Goal: Information Seeking & Learning: Learn about a topic

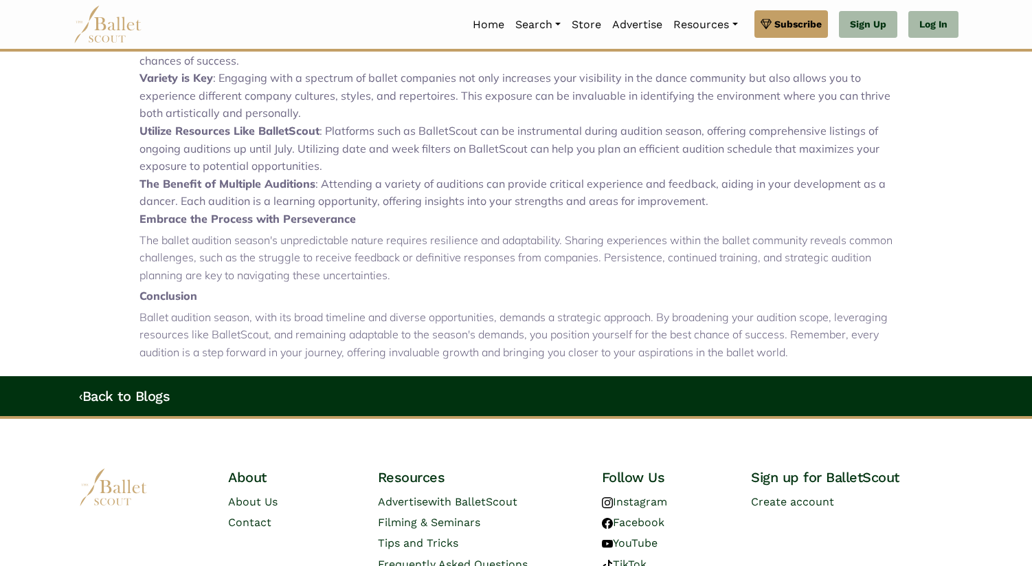
scroll to position [904, 0]
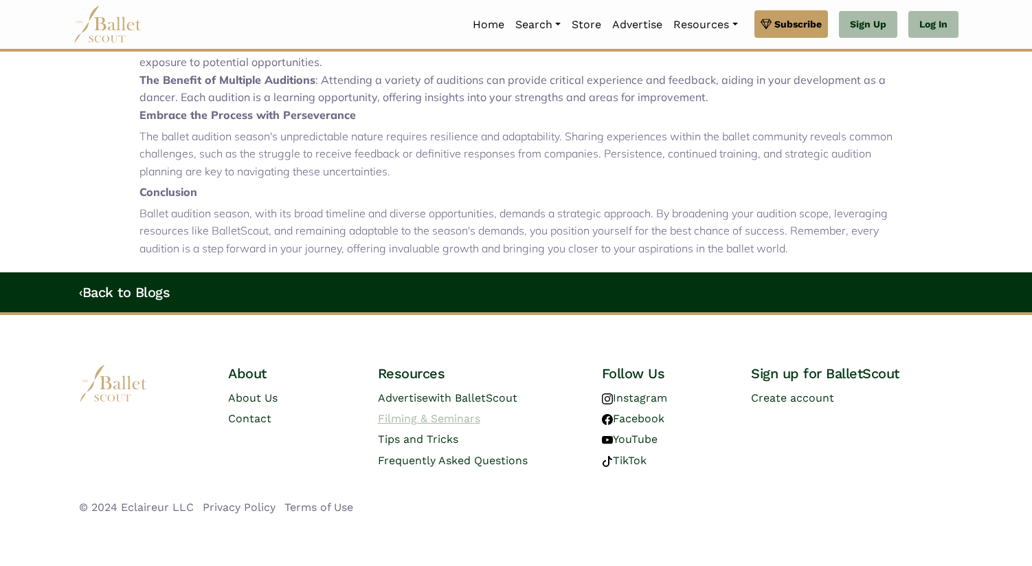
click at [405, 421] on link "Filming & Seminars" at bounding box center [429, 418] width 102 height 13
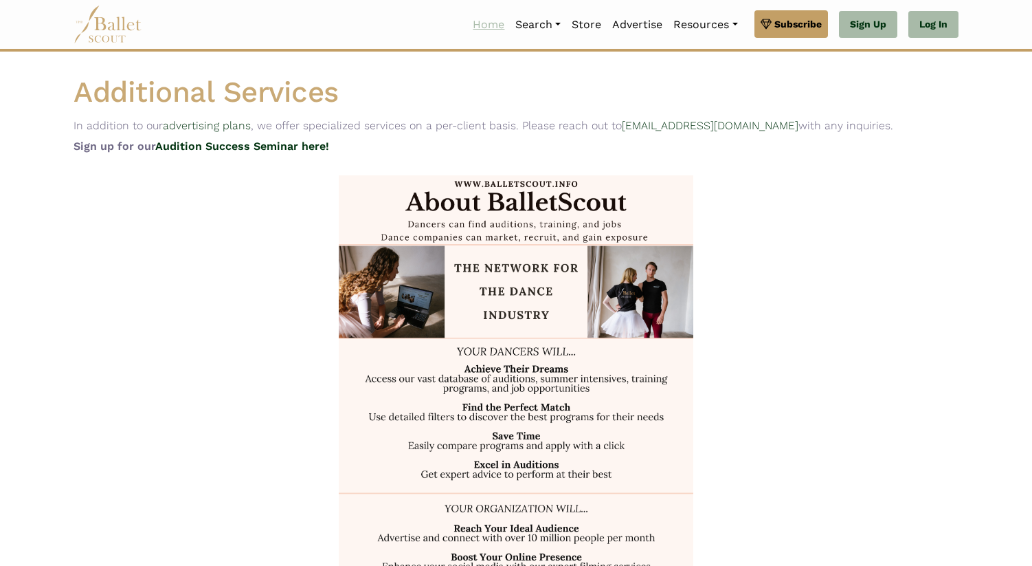
click at [467, 23] on link "Home" at bounding box center [488, 24] width 43 height 29
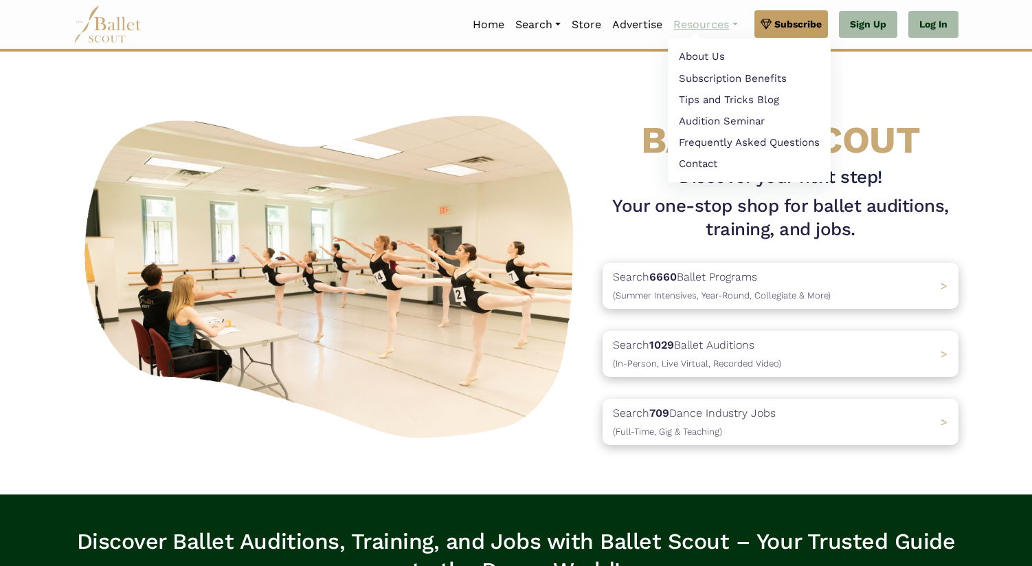
click at [726, 25] on link "Resources" at bounding box center [705, 24] width 75 height 29
click at [701, 125] on link "Audition Seminar" at bounding box center [749, 122] width 163 height 21
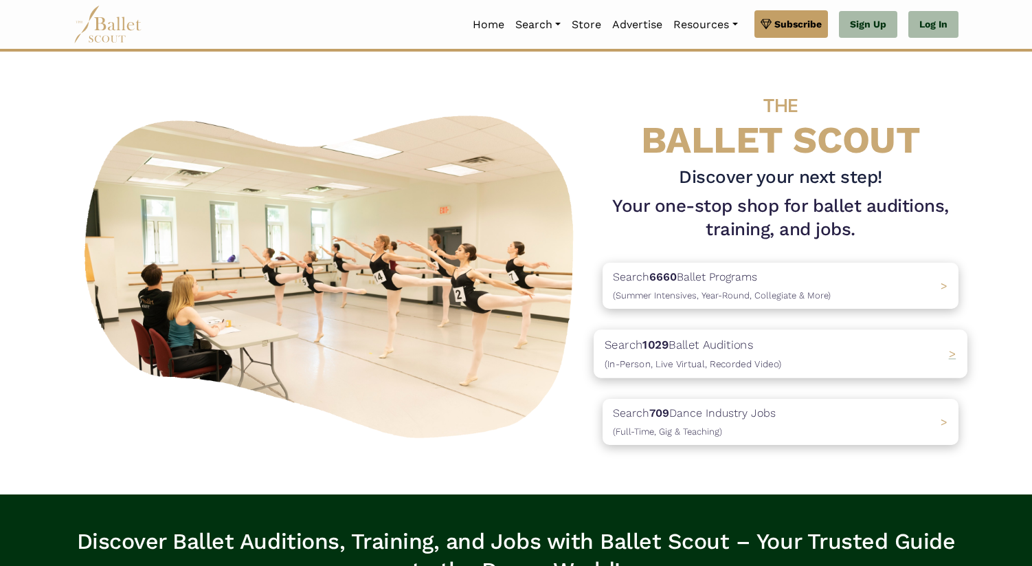
click at [728, 348] on p "Search 1029 Ballet Auditions (In-Person, Live Virtual, Recorded Video)" at bounding box center [693, 353] width 177 height 37
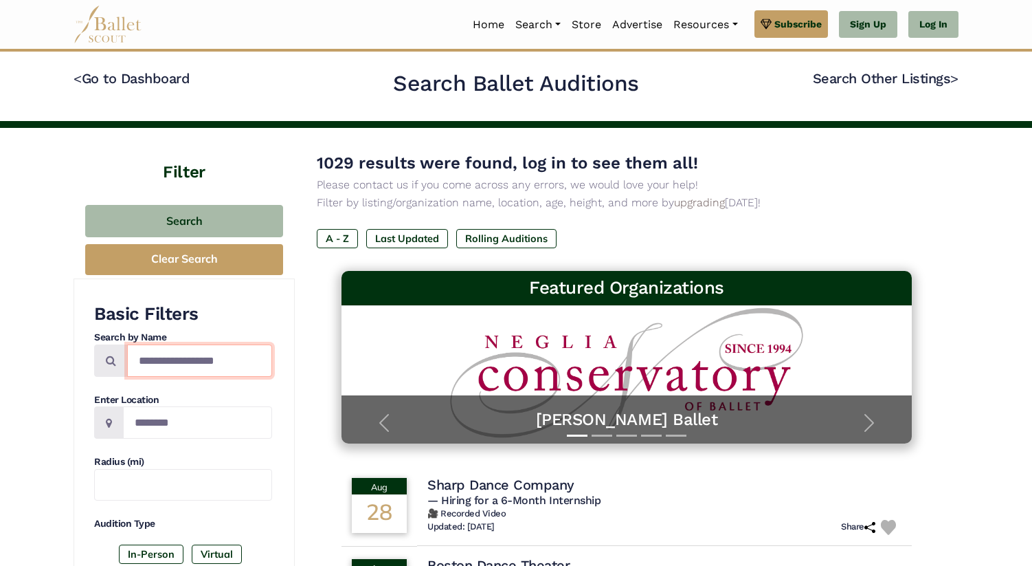
click at [206, 370] on input "Search by names..." at bounding box center [199, 360] width 145 height 32
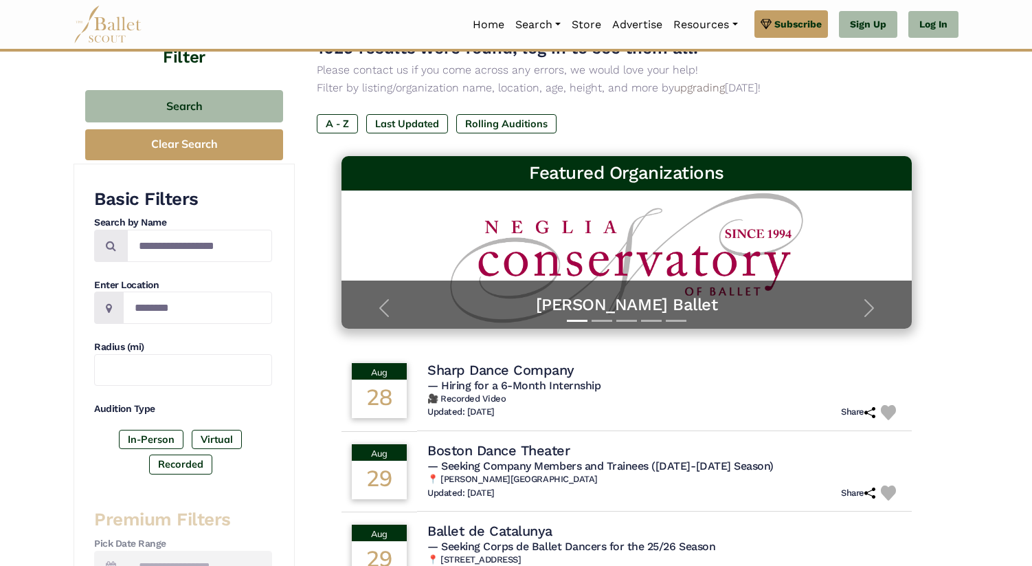
scroll to position [117, 0]
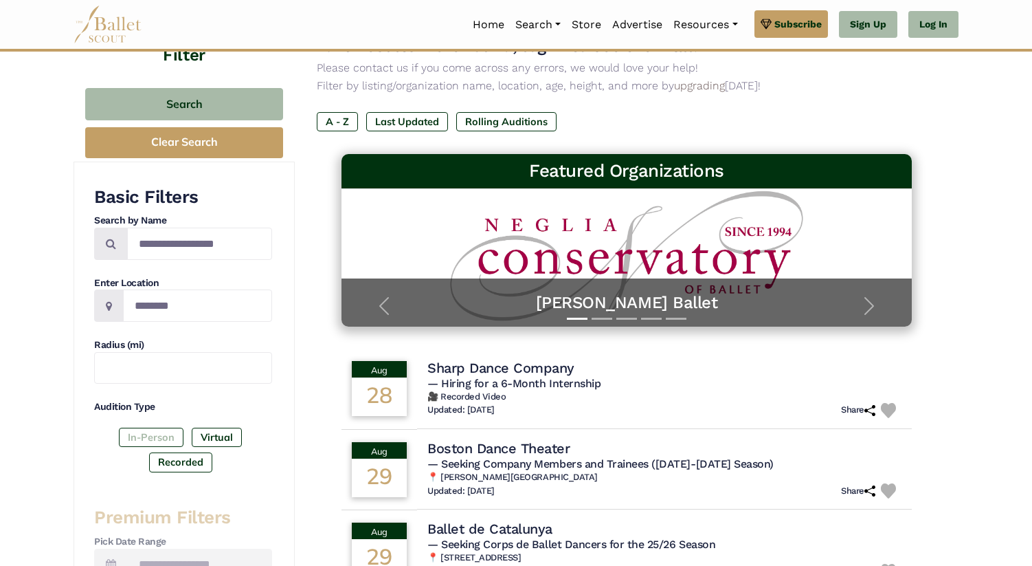
click at [148, 436] on label "In-Person" at bounding box center [151, 436] width 65 height 19
click at [216, 436] on label "Virtual" at bounding box center [217, 436] width 50 height 19
click at [186, 315] on input "Location" at bounding box center [197, 305] width 149 height 32
click at [271, 501] on div "Basic Filters Search by Name Enter Location Radius (mi) Audition Type In-Person…" at bounding box center [183, 575] width 178 height 779
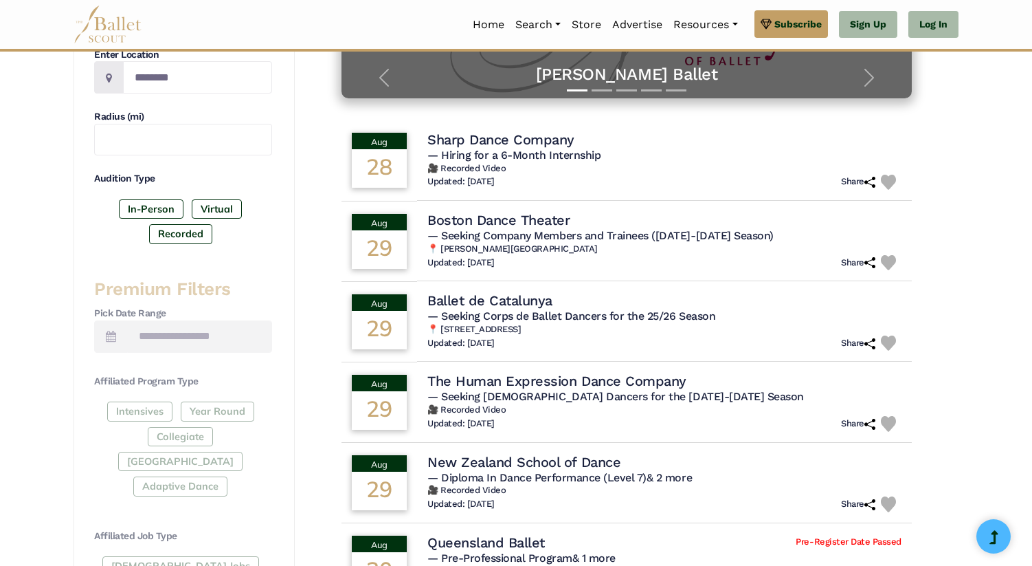
scroll to position [346, 0]
click at [141, 410] on div "Intensives Year Round Collegiate Post High School Adaptive Dance" at bounding box center [183, 451] width 178 height 100
click at [154, 410] on div "Intensives Year Round Collegiate Post High School Adaptive Dance" at bounding box center [183, 451] width 178 height 100
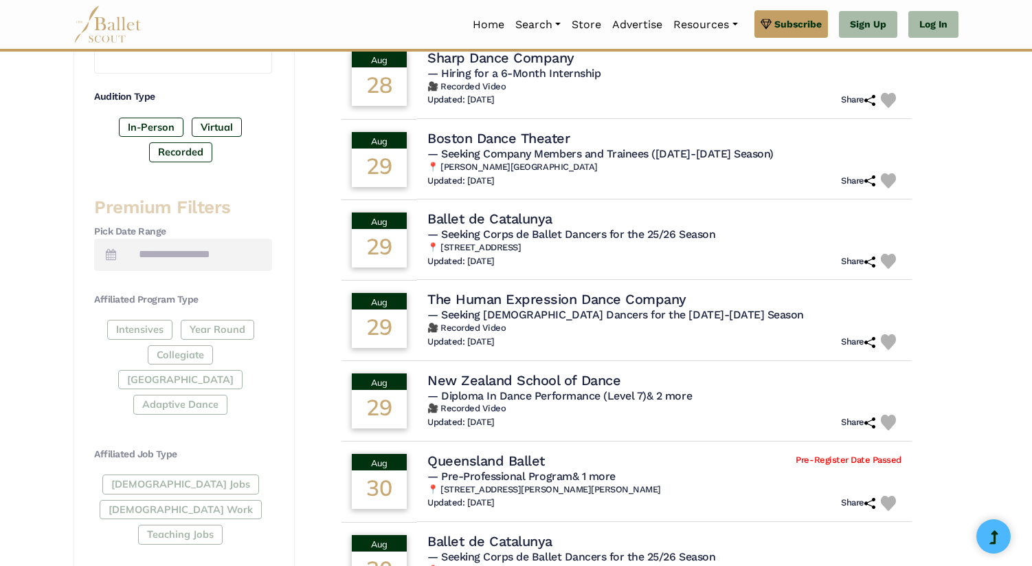
scroll to position [435, 0]
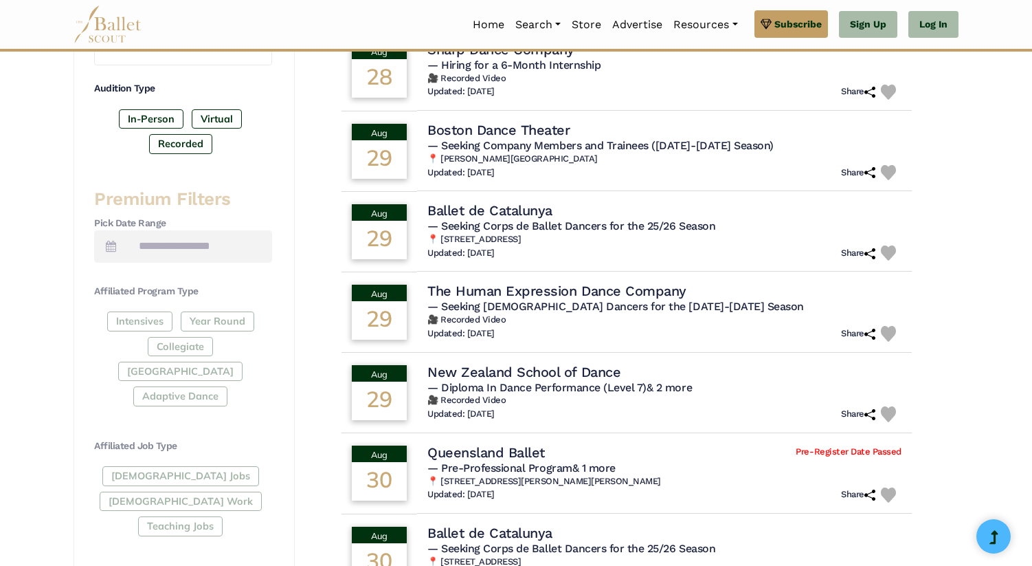
click at [107, 245] on icon at bounding box center [111, 246] width 10 height 11
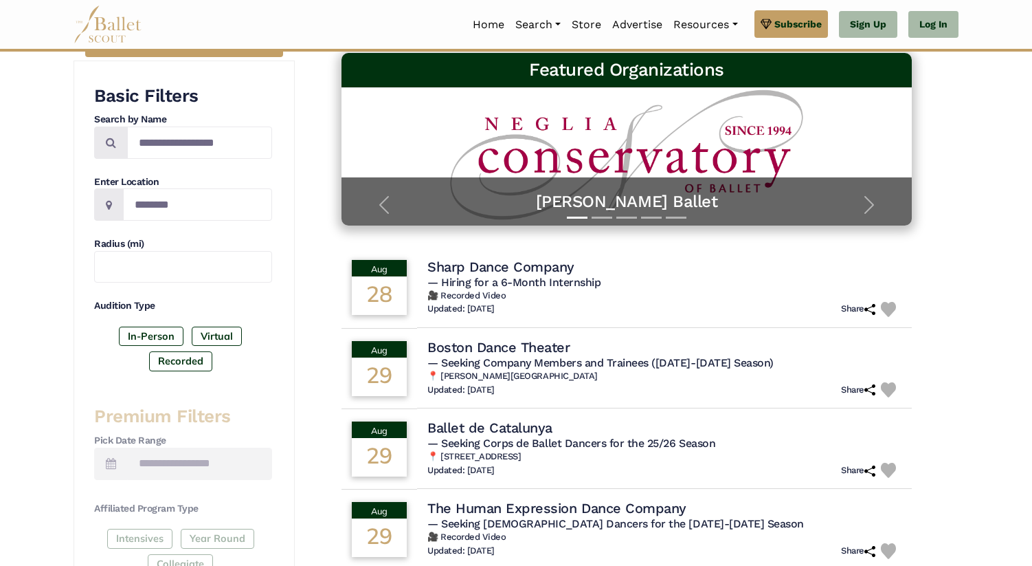
scroll to position [223, 0]
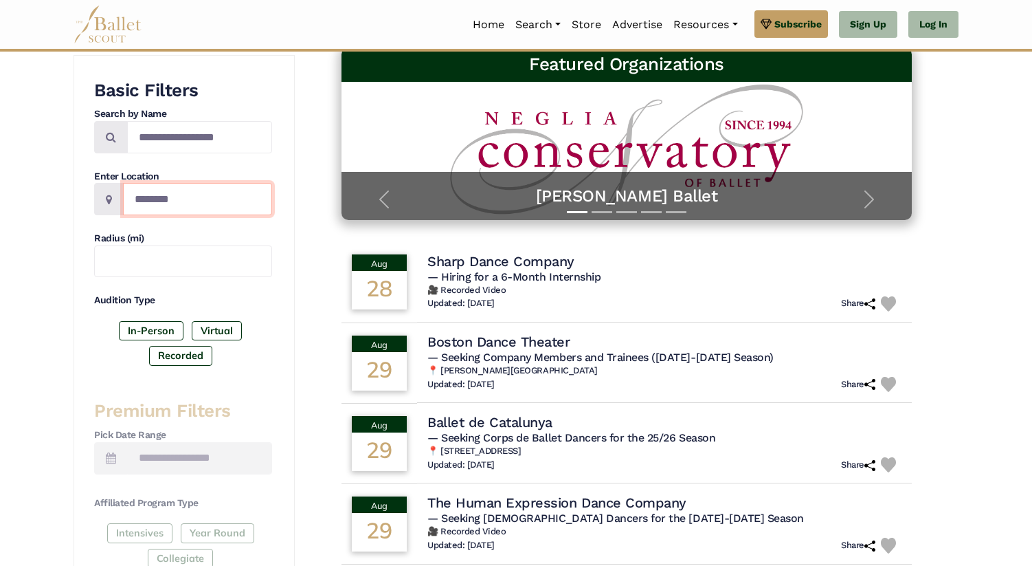
click at [187, 199] on input "Location" at bounding box center [197, 199] width 149 height 32
type input "********"
click at [245, 237] on h4 "Radius (mi)" at bounding box center [183, 239] width 178 height 14
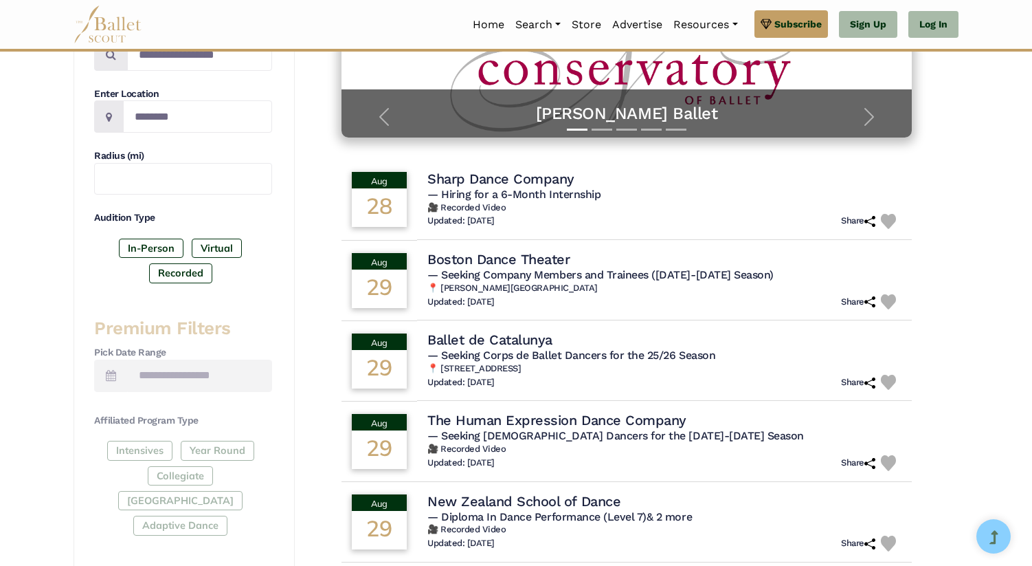
scroll to position [311, 0]
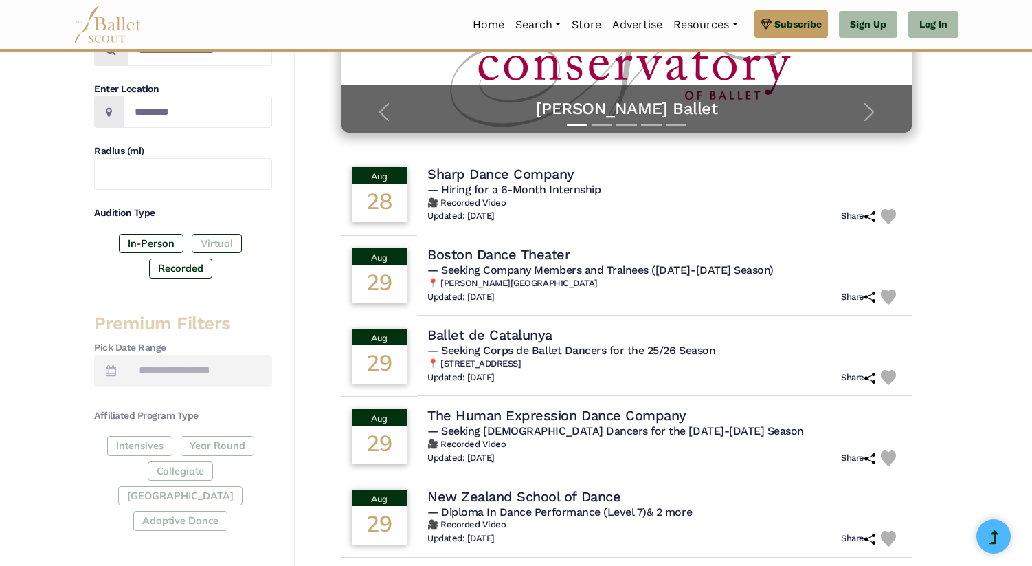
click at [218, 237] on label "Virtual" at bounding box center [217, 243] width 50 height 19
click at [162, 238] on label "In-Person" at bounding box center [151, 243] width 65 height 19
click at [157, 245] on label "In-Person" at bounding box center [151, 243] width 65 height 19
click at [230, 243] on label "Virtual" at bounding box center [217, 243] width 50 height 19
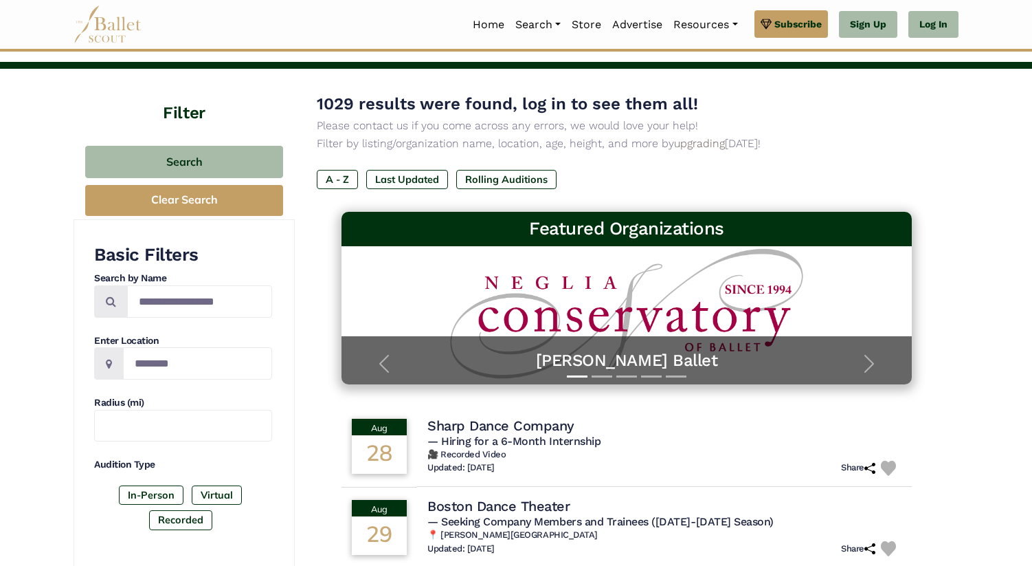
scroll to position [64, 0]
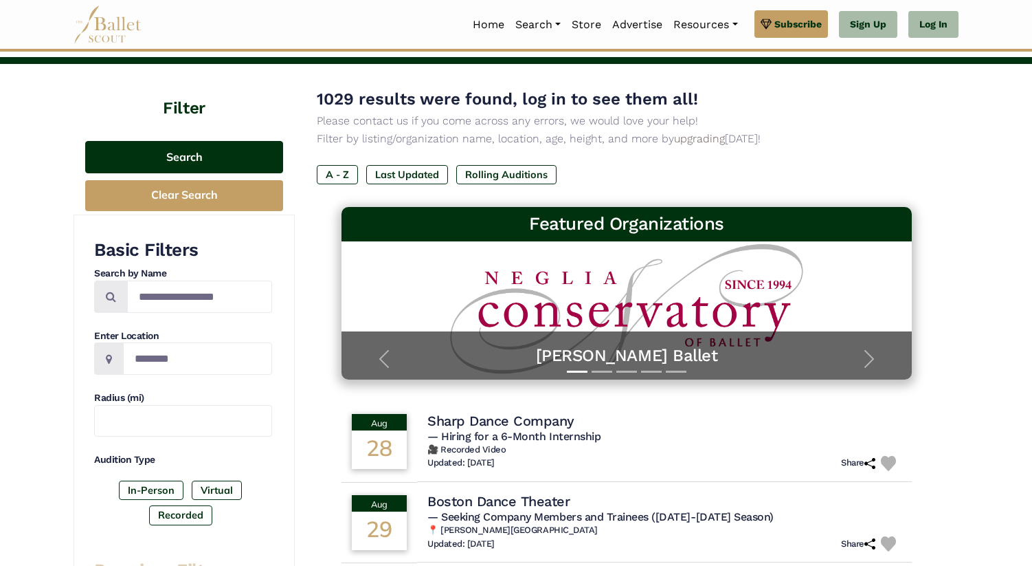
click at [210, 151] on button "Search" at bounding box center [184, 157] width 198 height 32
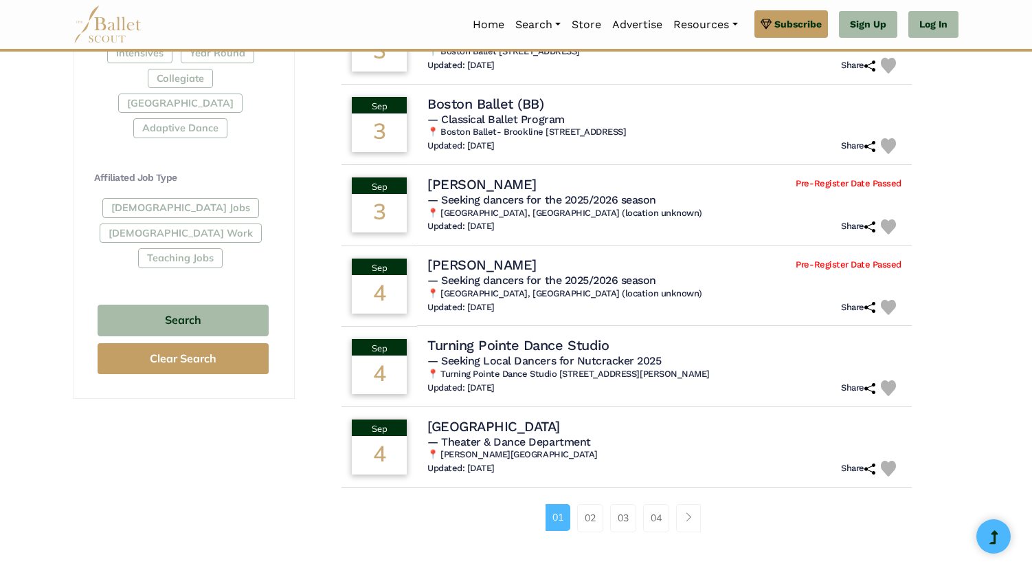
scroll to position [705, 0]
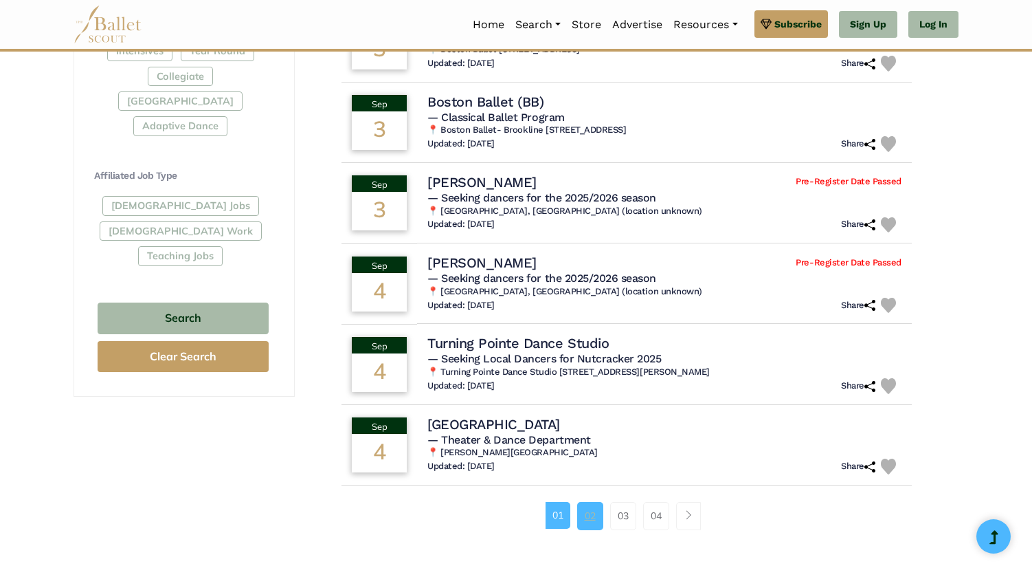
click at [595, 522] on link "02" at bounding box center [590, 515] width 26 height 27
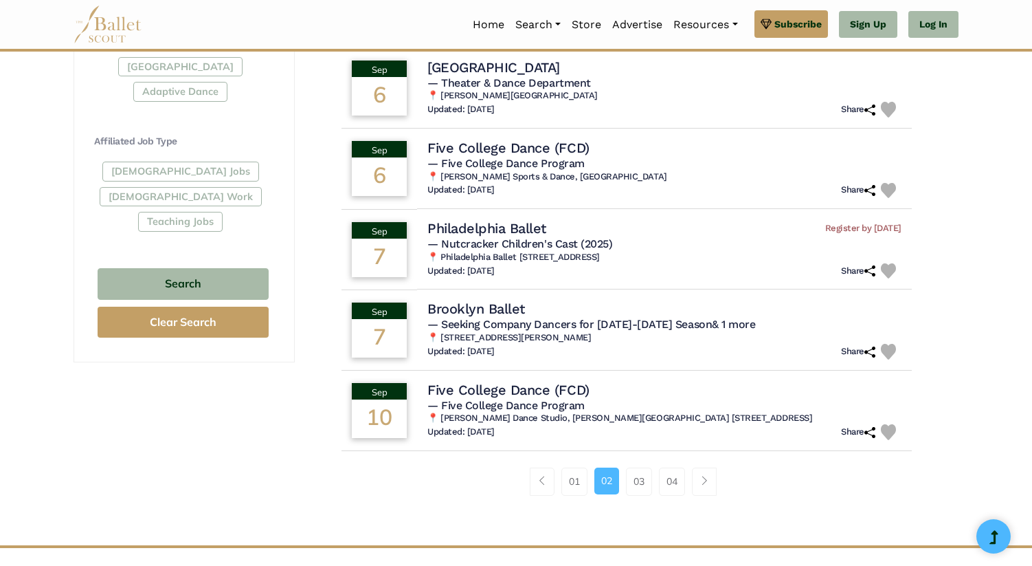
scroll to position [741, 0]
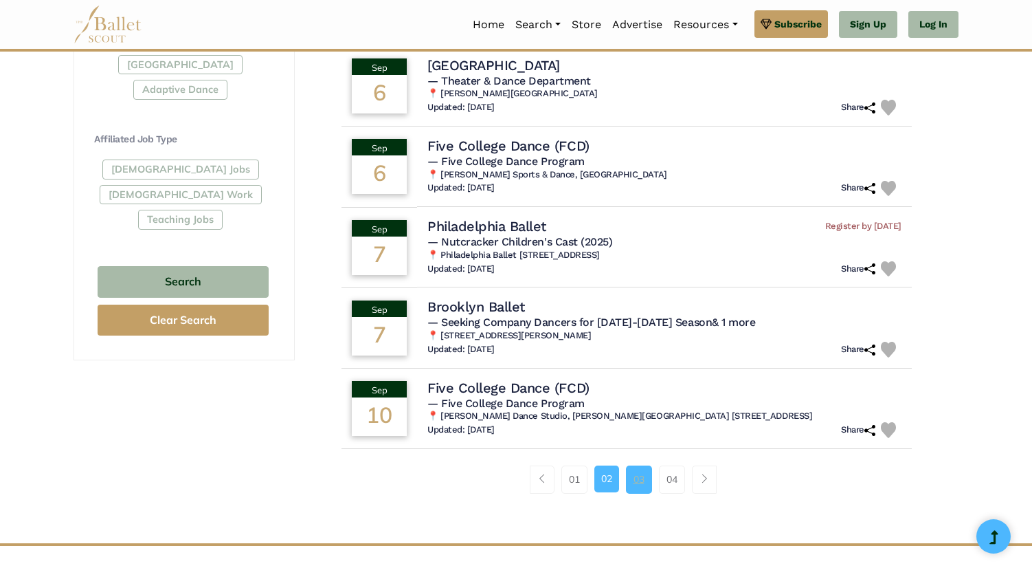
click at [642, 479] on link "03" at bounding box center [639, 478] width 26 height 27
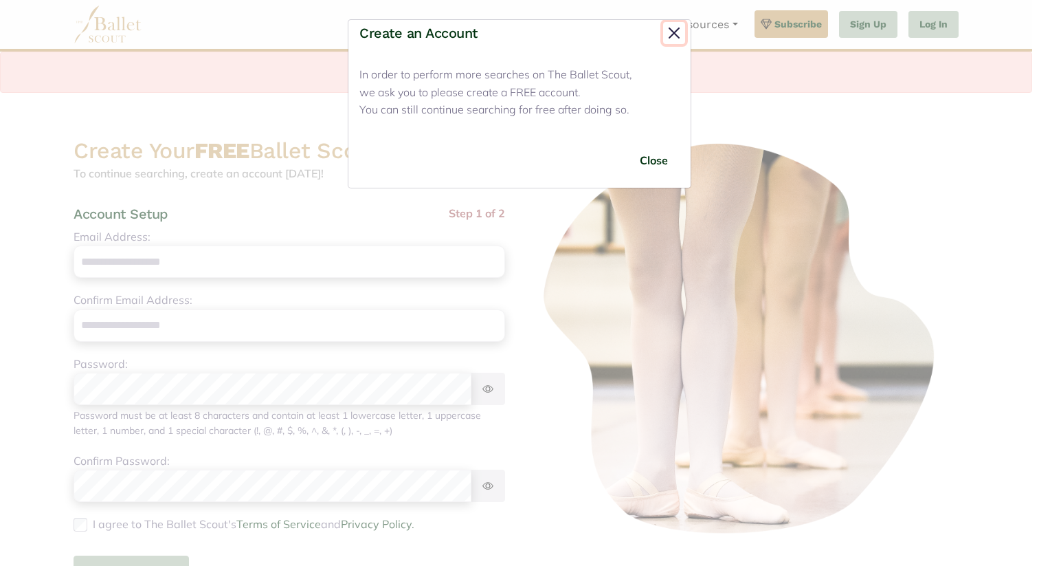
click at [669, 30] on button "Close" at bounding box center [674, 33] width 22 height 22
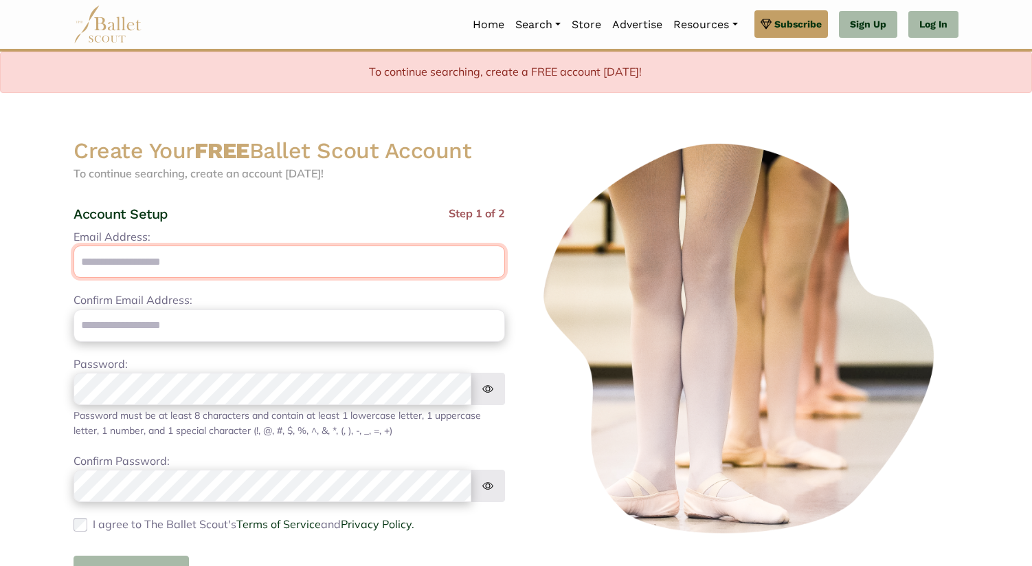
click at [108, 258] on input "Email Address:" at bounding box center [290, 261] width 432 height 32
type input "**********"
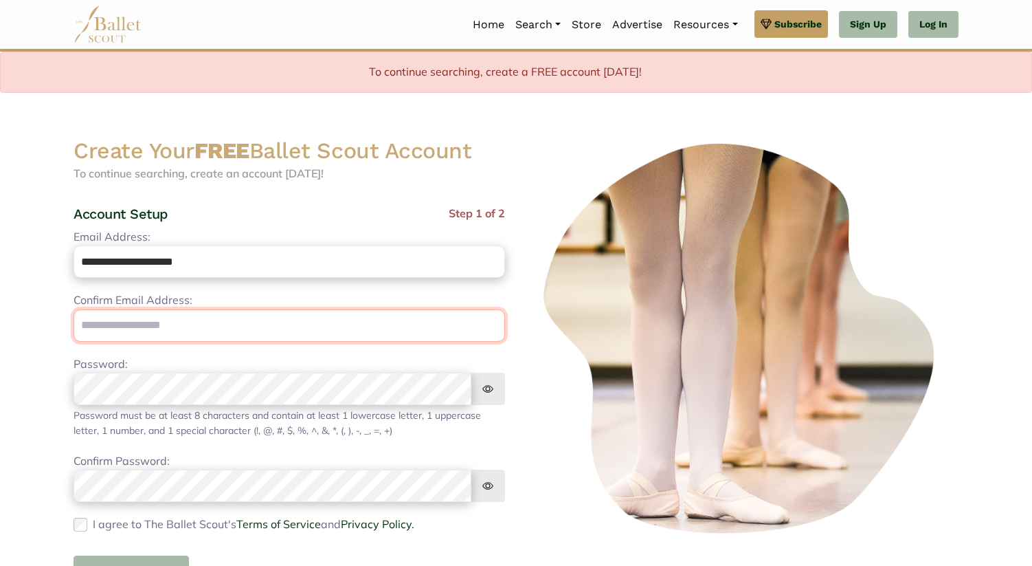
type input "**********"
click at [492, 399] on img at bounding box center [488, 388] width 34 height 32
click at [497, 487] on img at bounding box center [488, 485] width 34 height 32
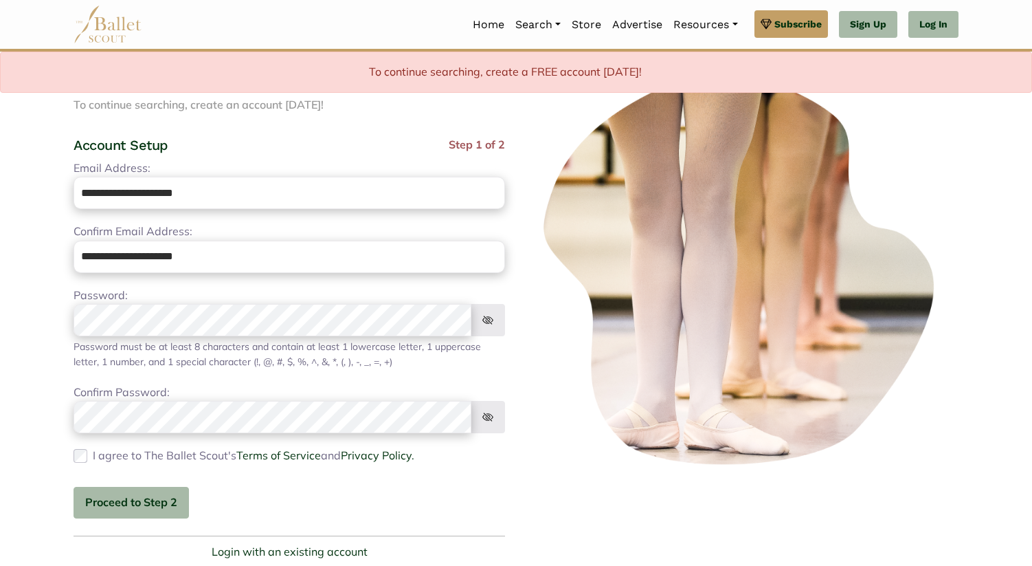
scroll to position [71, 0]
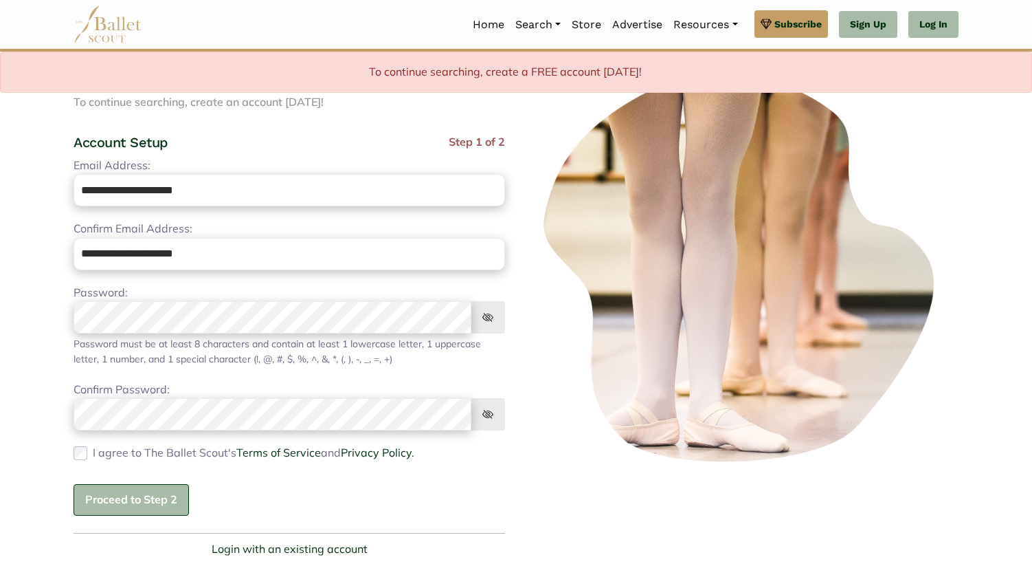
click at [124, 496] on button "Proceed to Step 2" at bounding box center [131, 500] width 115 height 32
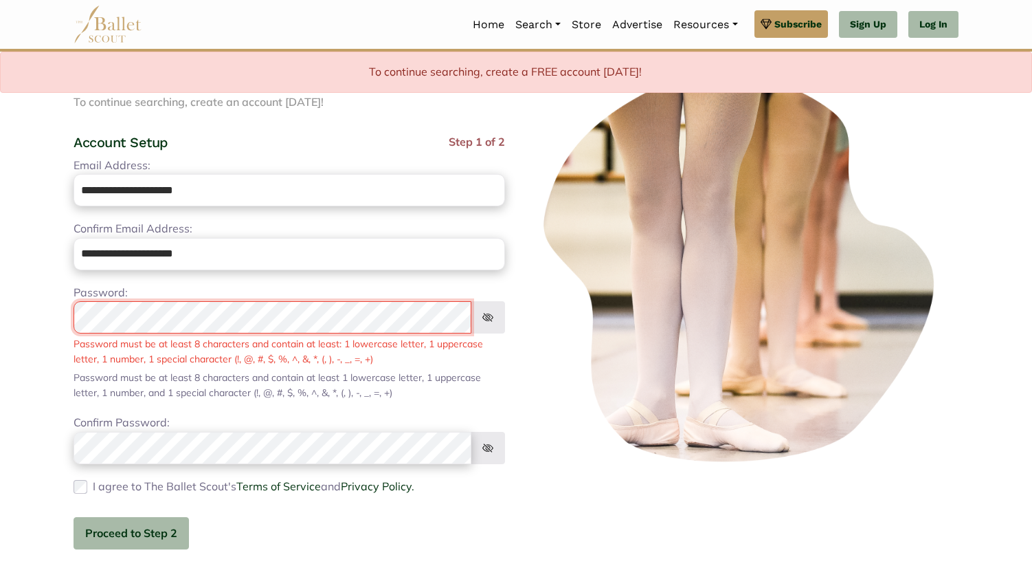
click at [0, 285] on body "Premium Feature Make this audition season count. Upgrade to premium for access …" at bounding box center [516, 382] width 1032 height 906
click at [18, 272] on body "Premium Feature Make this audition season count. Upgrade to premium for access …" at bounding box center [516, 382] width 1032 height 906
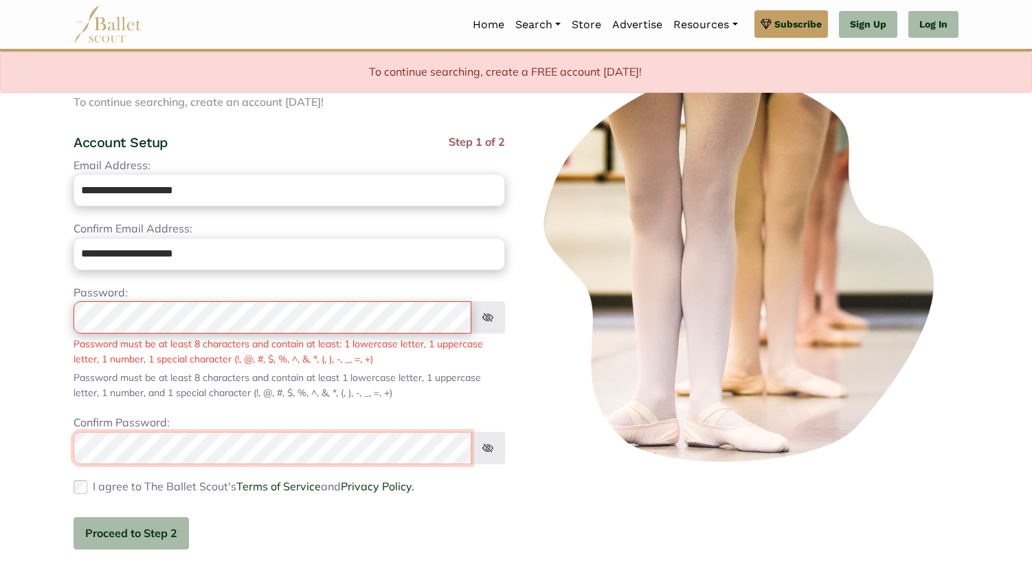
click at [24, 394] on body "Premium Feature Make this audition season count. Upgrade to premium for access …" at bounding box center [516, 382] width 1032 height 906
click at [539, 476] on div at bounding box center [743, 328] width 454 height 526
click at [489, 321] on img at bounding box center [488, 317] width 34 height 32
click at [478, 316] on img at bounding box center [488, 317] width 34 height 32
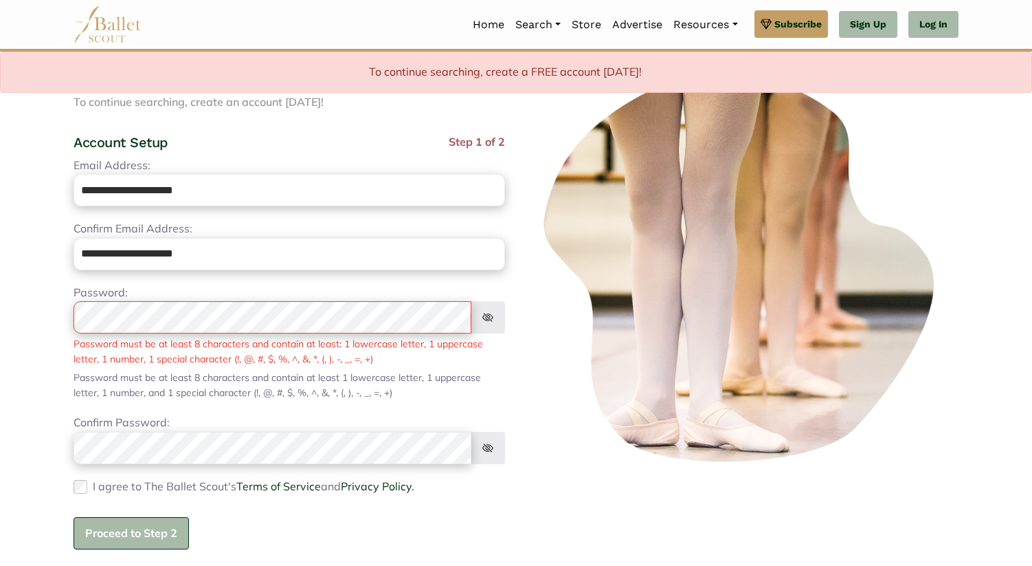
click at [134, 539] on button "Proceed to Step 2" at bounding box center [131, 533] width 115 height 32
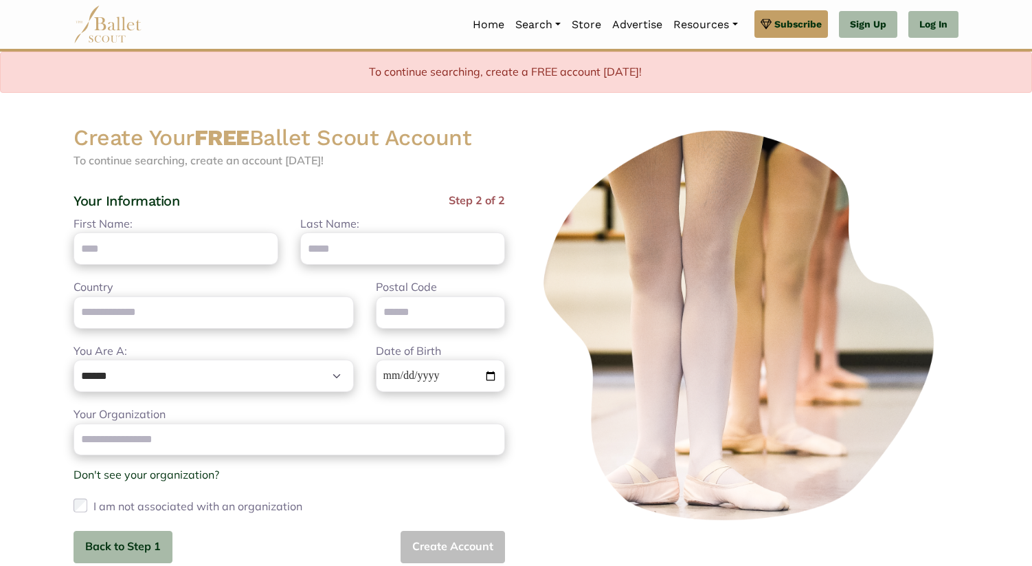
scroll to position [0, 0]
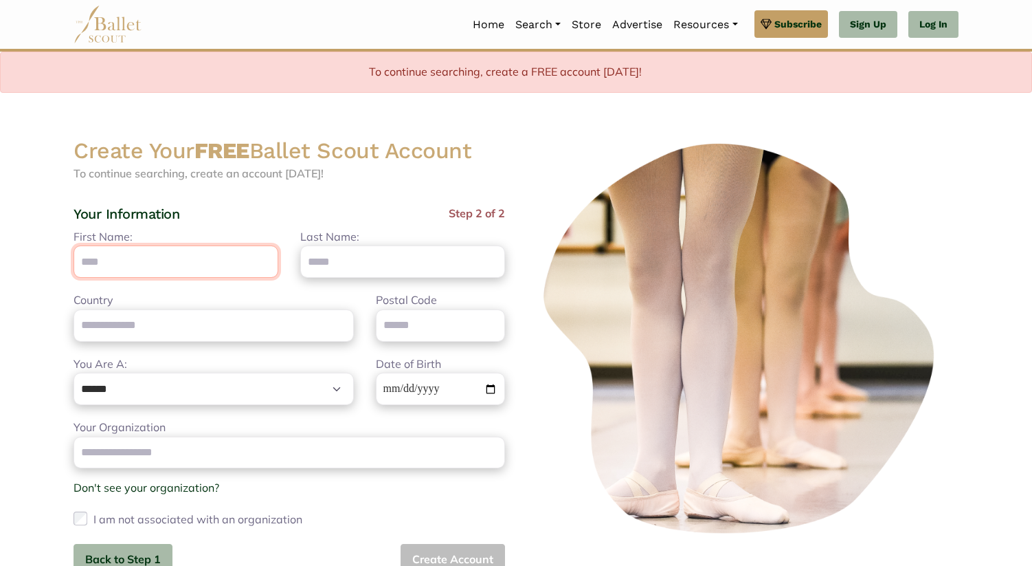
click at [166, 269] on input "First Name:" at bounding box center [176, 261] width 205 height 32
type input "***"
type input "********"
type input "**********"
type input "*****"
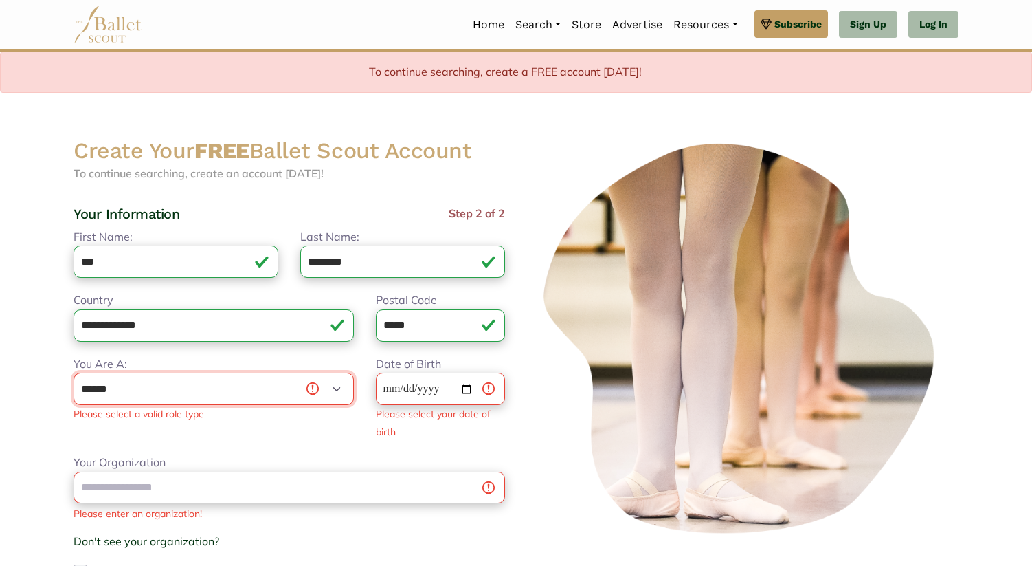
click at [186, 394] on select "**********" at bounding box center [214, 388] width 280 height 32
select select "***"
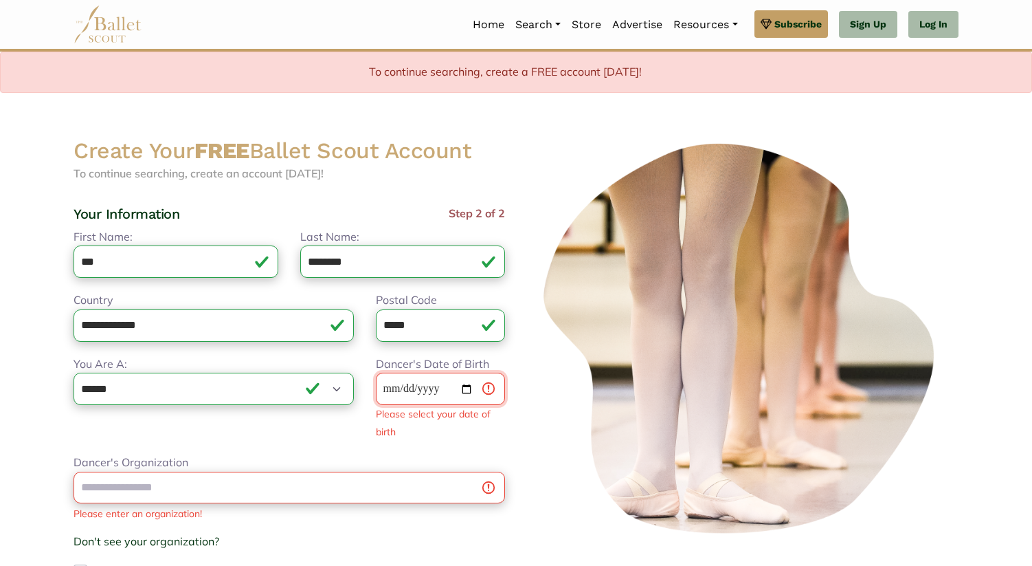
click at [435, 392] on input "Dancer's Date of Birth" at bounding box center [440, 388] width 129 height 32
click at [465, 387] on input "Dancer's Date of Birth" at bounding box center [440, 388] width 129 height 32
type input "**********"
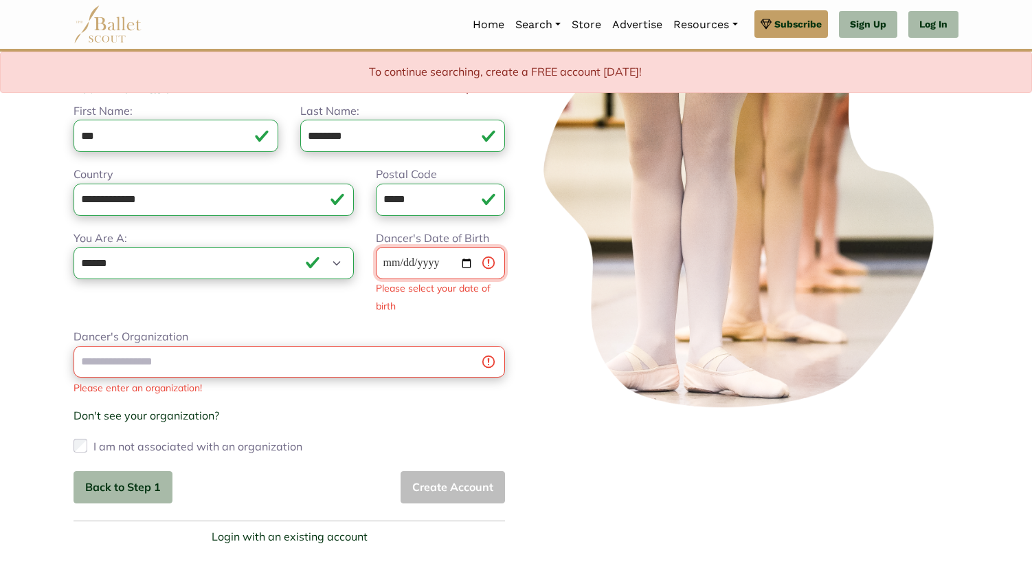
scroll to position [135, 0]
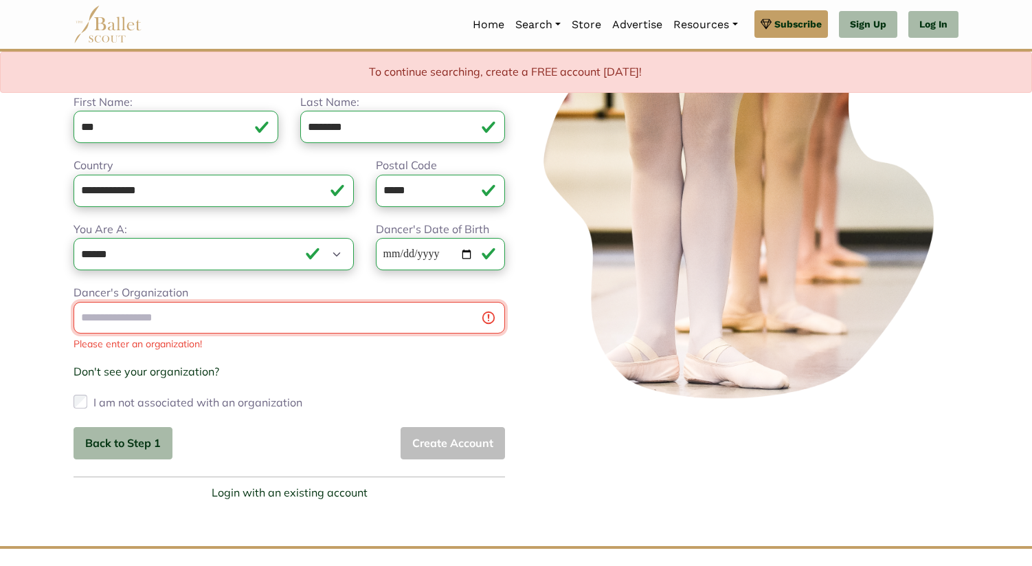
click at [199, 349] on div "Dancer's Organization Please enter an organization! Don't see your organization…" at bounding box center [290, 348] width 432 height 129
click at [207, 357] on link "Manhatta n Youth Ballet (MYB)" at bounding box center [158, 355] width 168 height 21
type input "**********"
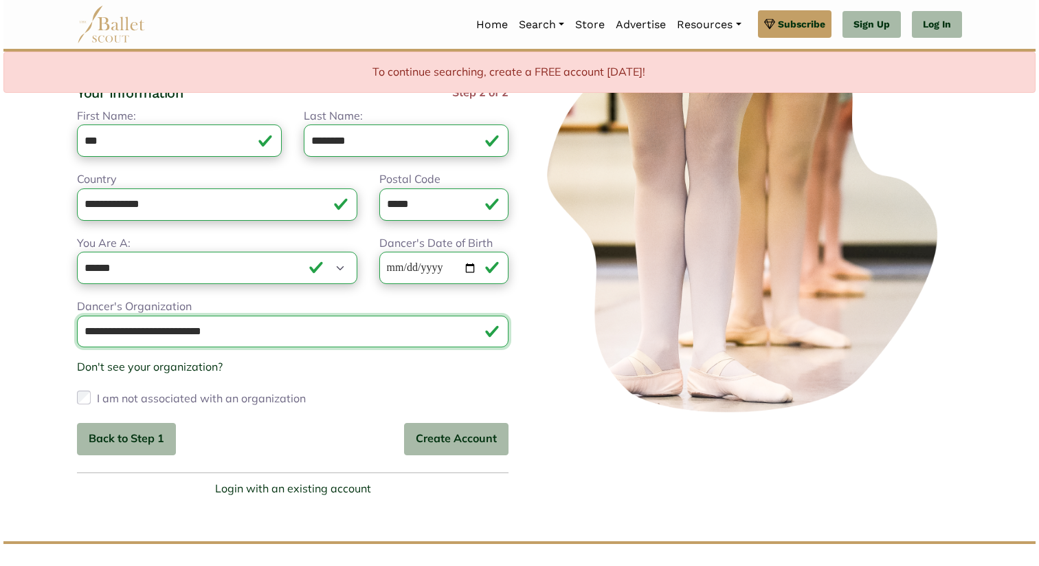
scroll to position [142, 0]
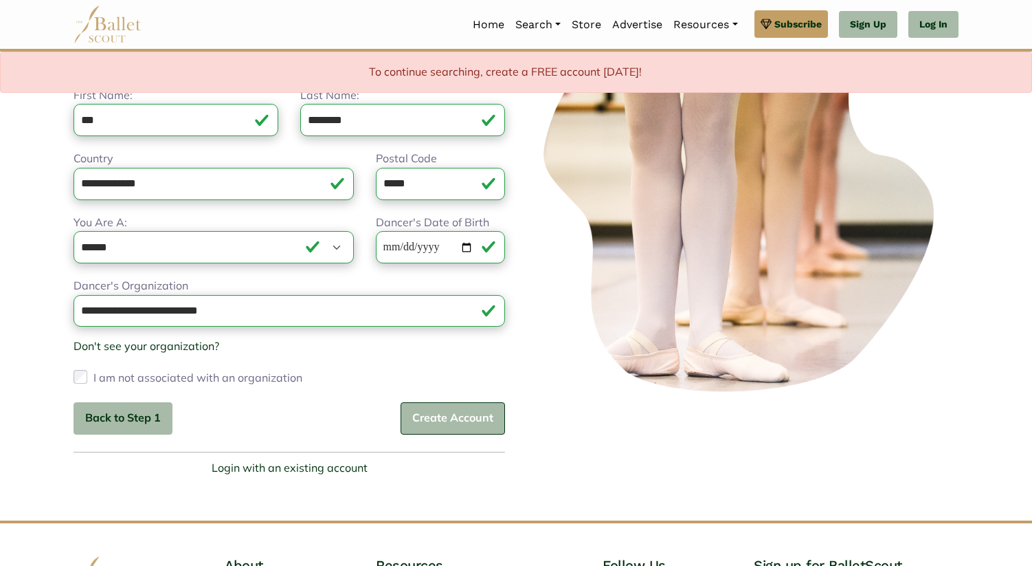
click at [455, 419] on button "Create Account" at bounding box center [453, 418] width 104 height 32
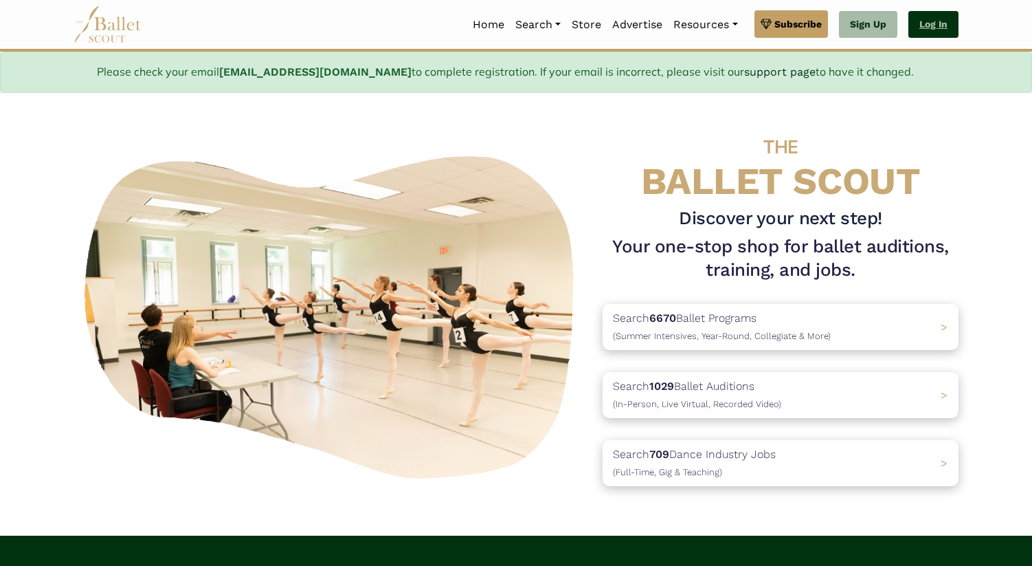
click at [947, 28] on link "Log In" at bounding box center [933, 24] width 50 height 27
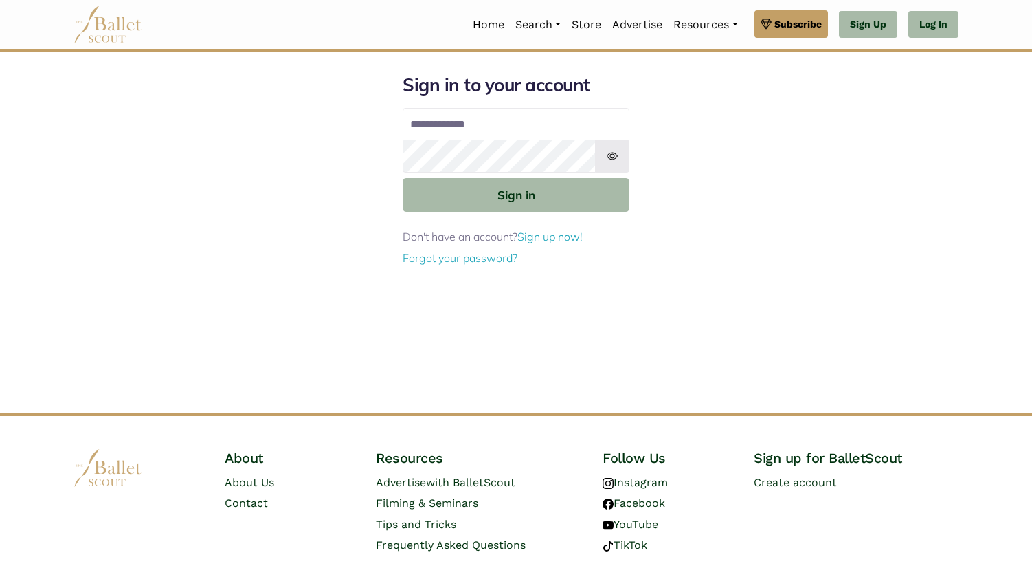
type input "**********"
click at [613, 153] on img at bounding box center [612, 155] width 34 height 33
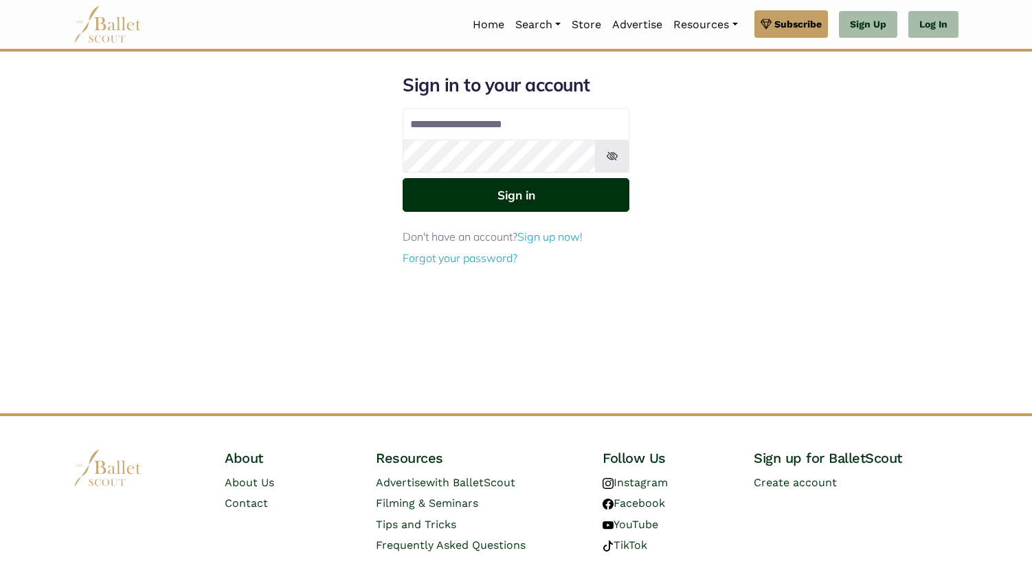
click at [560, 194] on button "Sign in" at bounding box center [516, 195] width 227 height 34
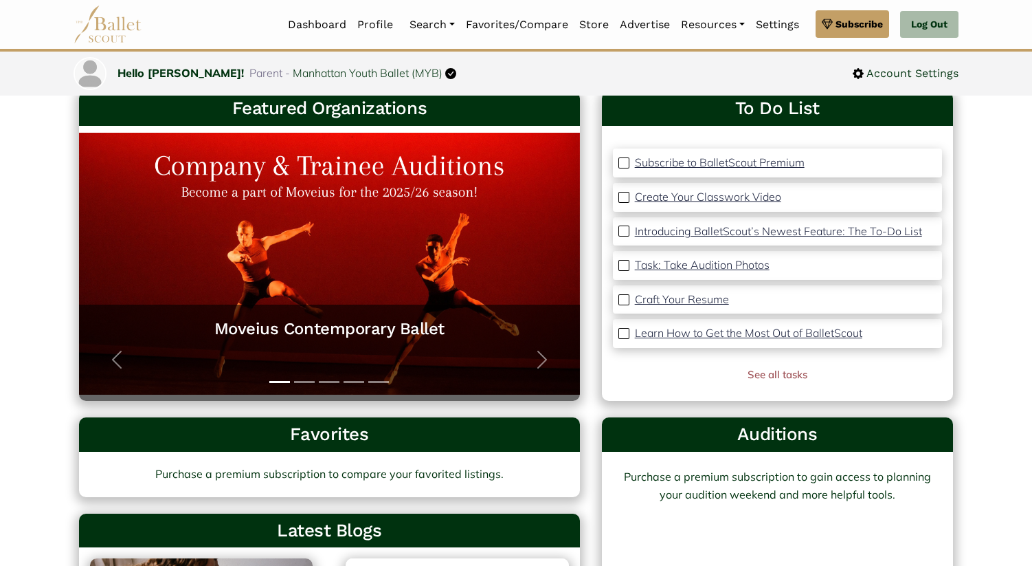
scroll to position [84, 0]
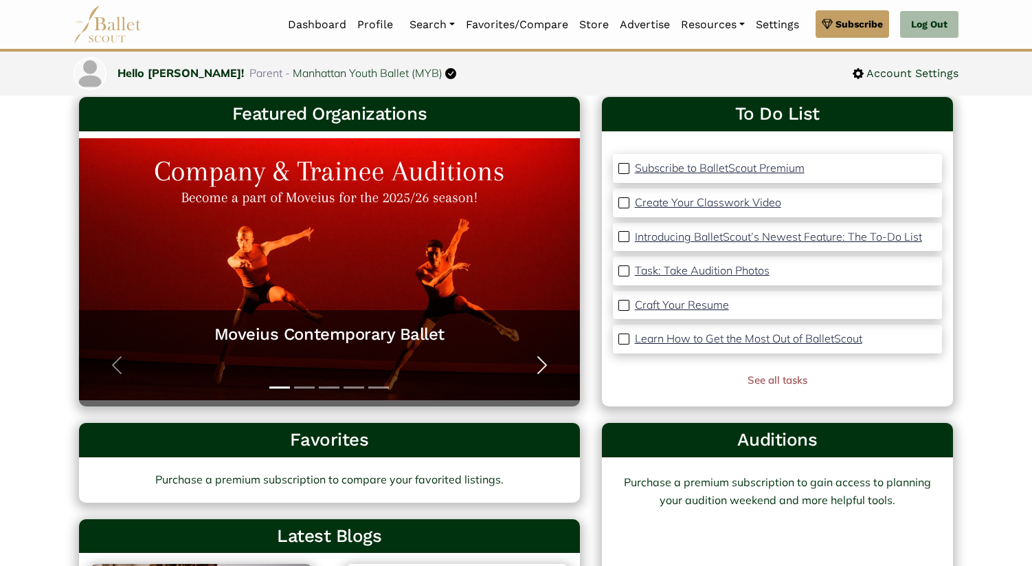
click at [545, 364] on span "button" at bounding box center [542, 365] width 22 height 22
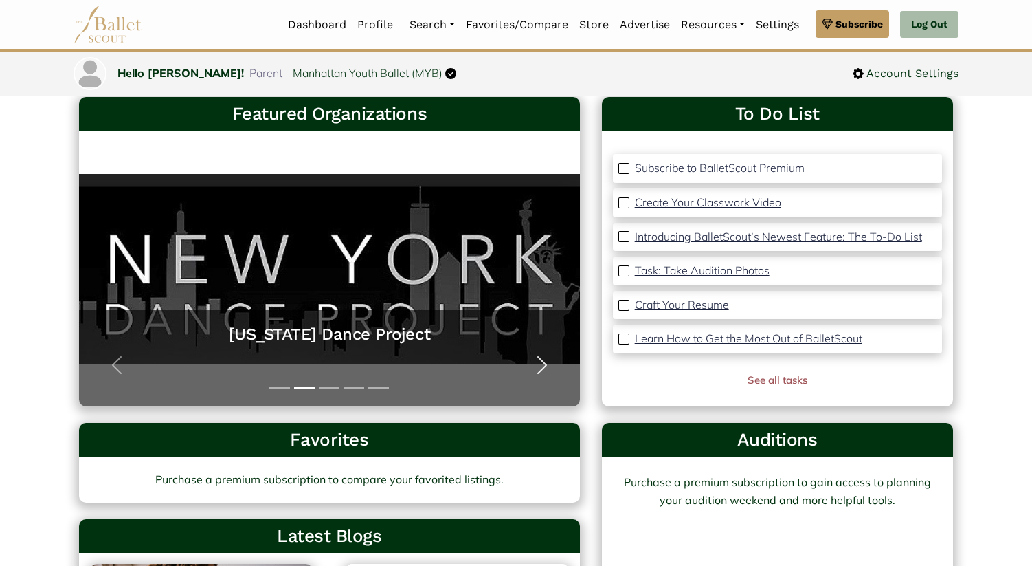
click at [545, 364] on span "button" at bounding box center [542, 365] width 22 height 22
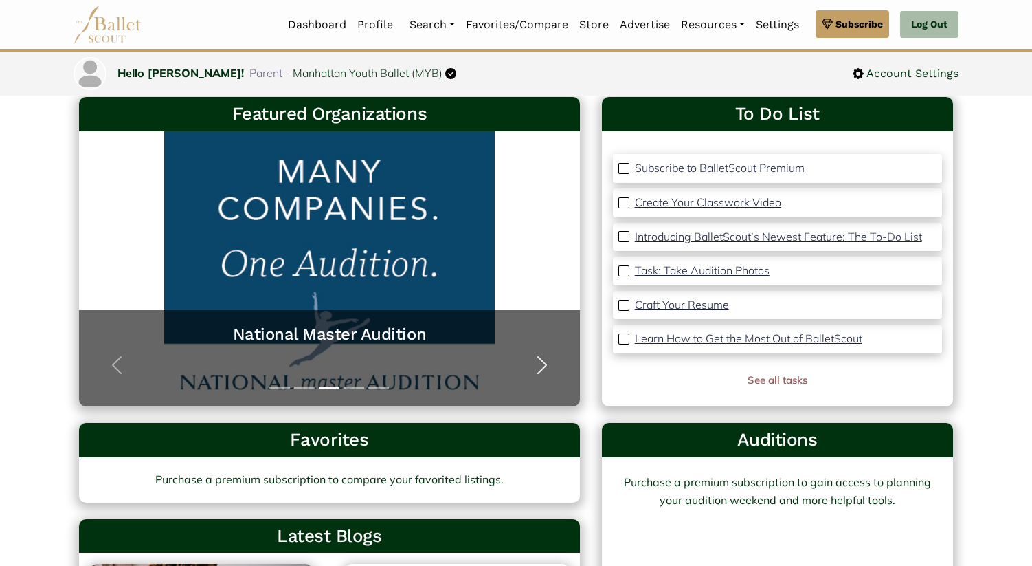
click at [545, 364] on span "button" at bounding box center [542, 365] width 22 height 22
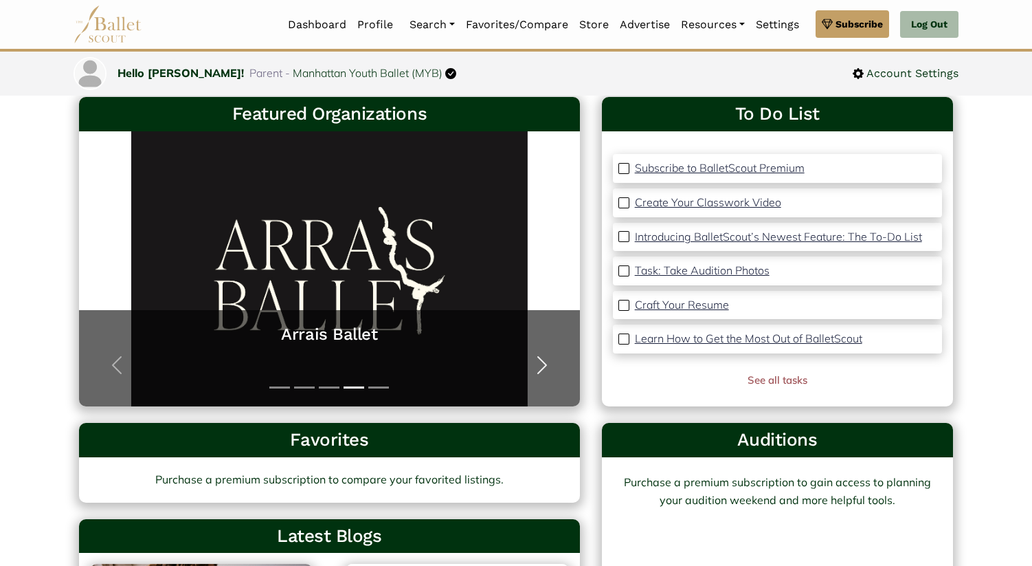
click at [545, 364] on span "button" at bounding box center [542, 365] width 22 height 22
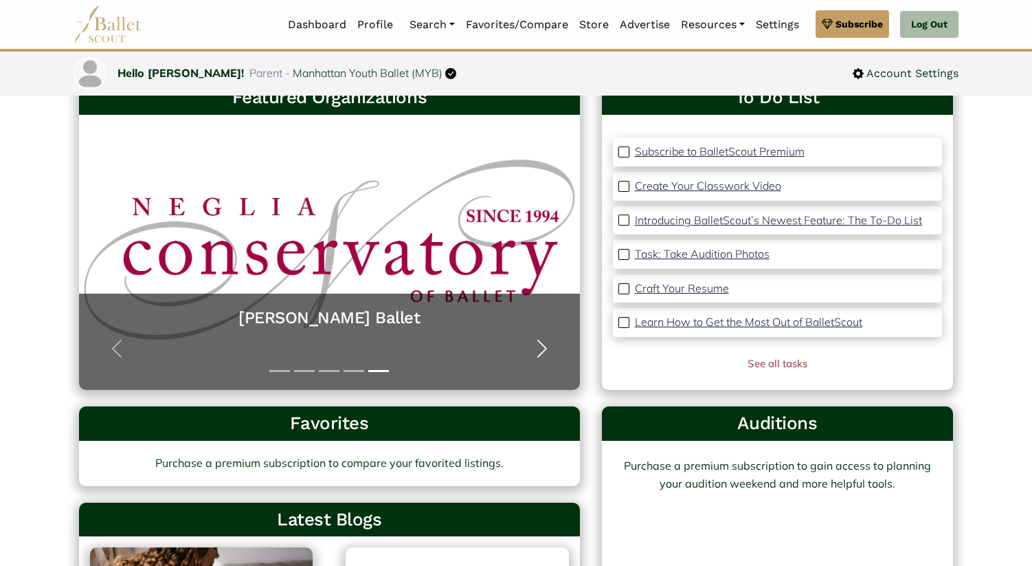
scroll to position [101, 0]
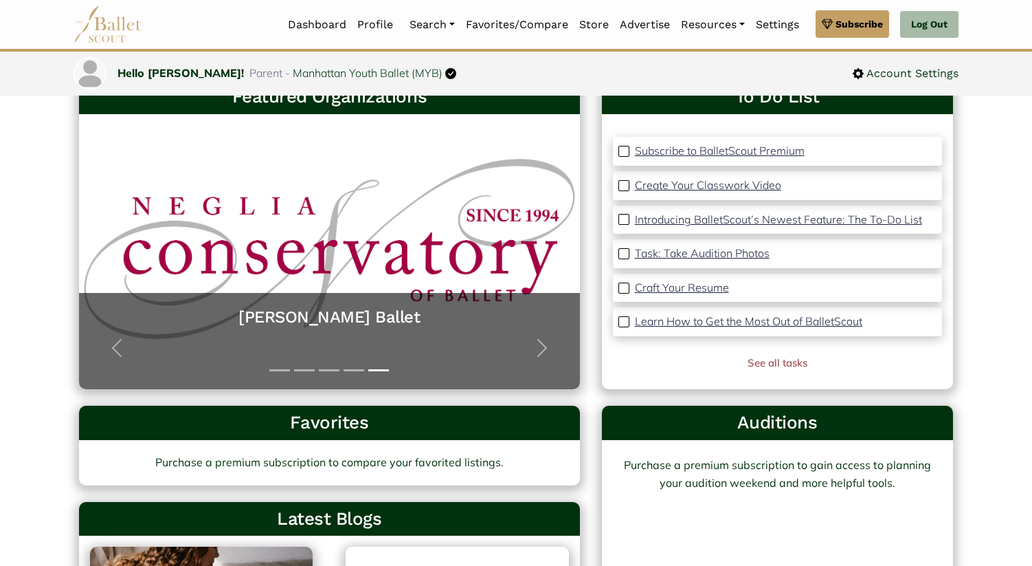
click at [662, 256] on p "Task: Take Audition Photos" at bounding box center [702, 253] width 135 height 14
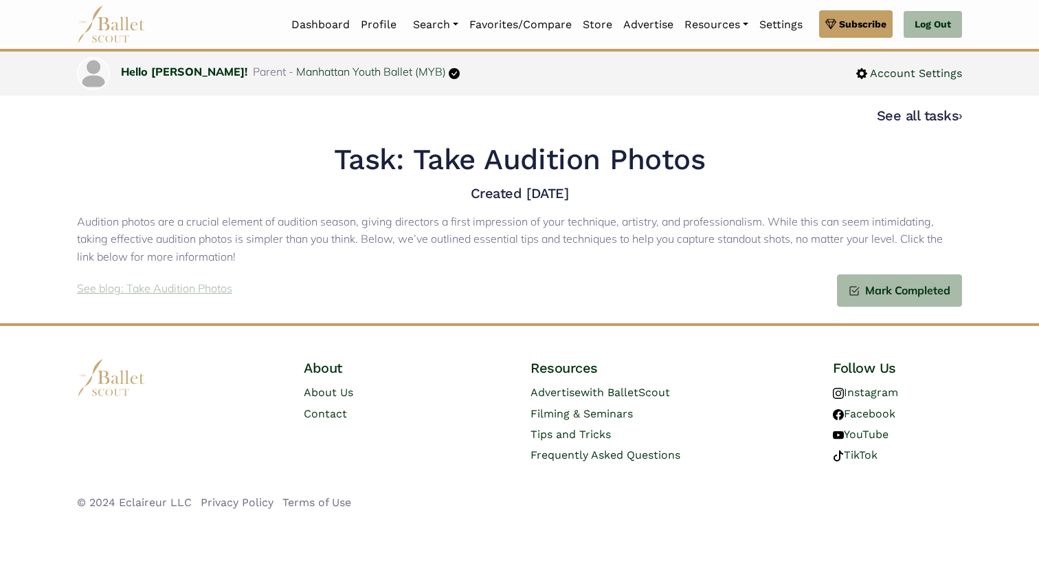
click at [182, 295] on p "See blog: Take Audition Photos" at bounding box center [154, 289] width 155 height 18
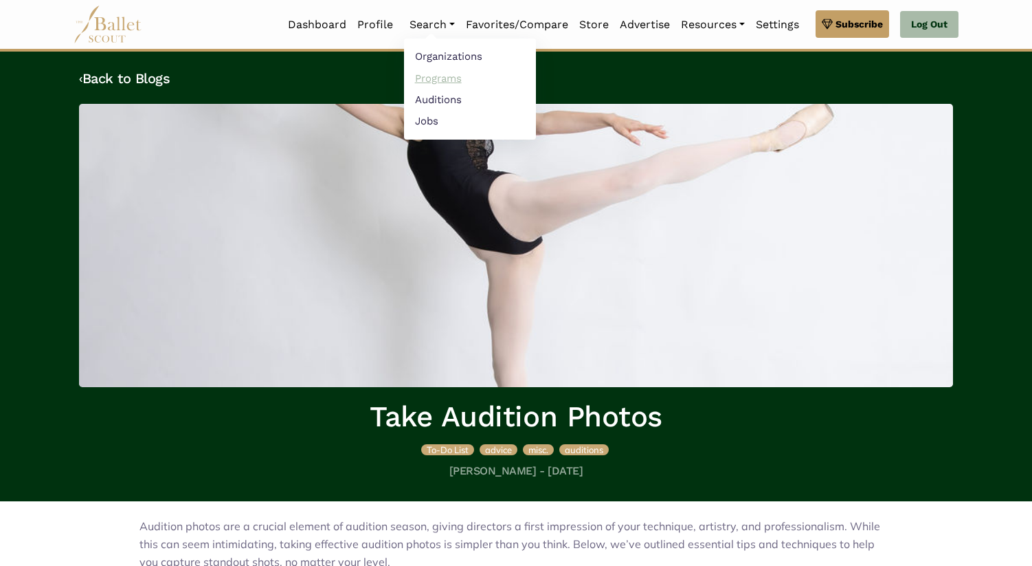
click at [429, 79] on link "Programs" at bounding box center [470, 77] width 132 height 21
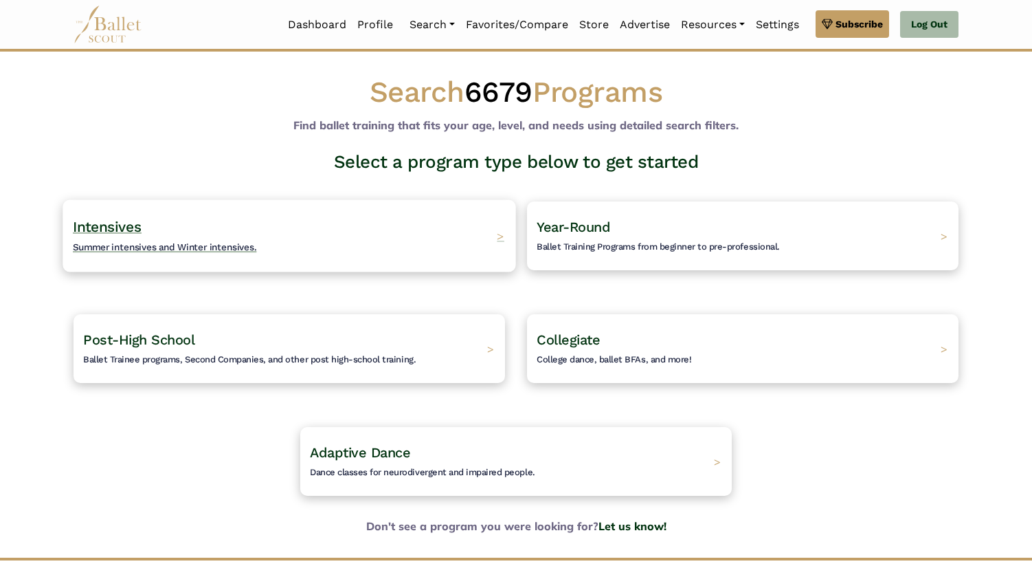
click at [333, 260] on div "Intensives Summer intensives and Winter intensives. >" at bounding box center [289, 235] width 453 height 72
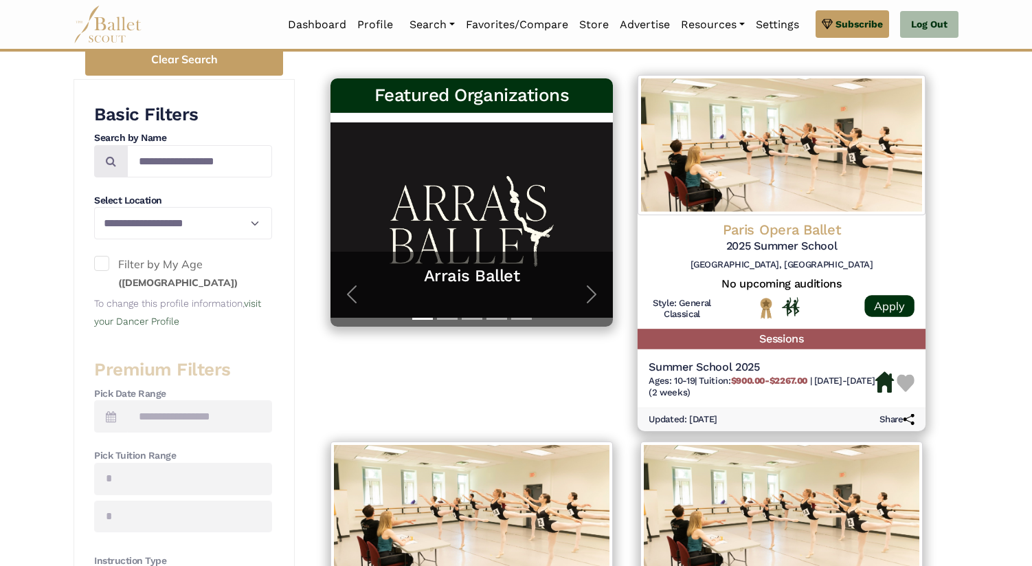
scroll to position [242, 0]
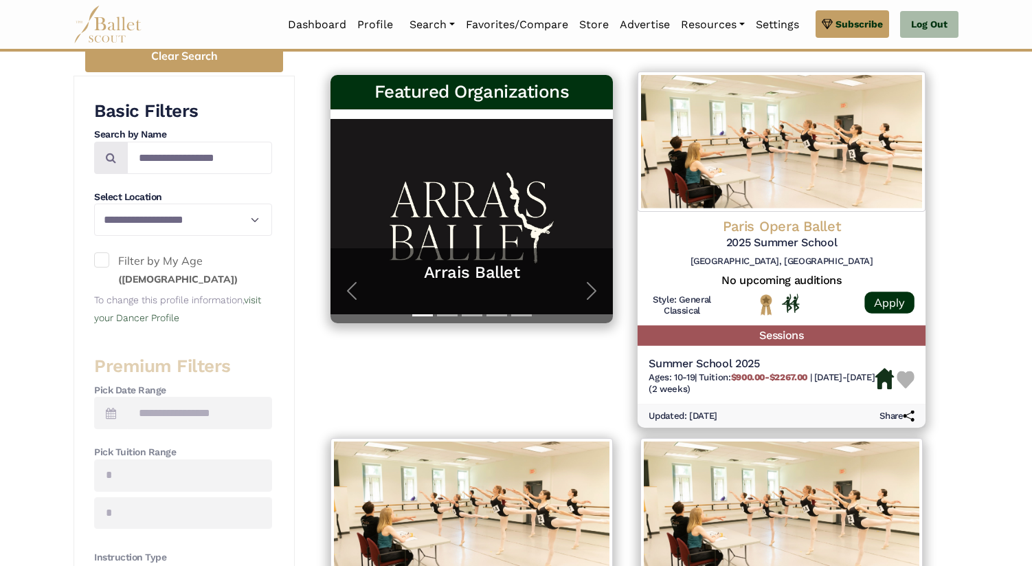
click at [778, 374] on b "$900.00-$2267.00" at bounding box center [769, 376] width 77 height 10
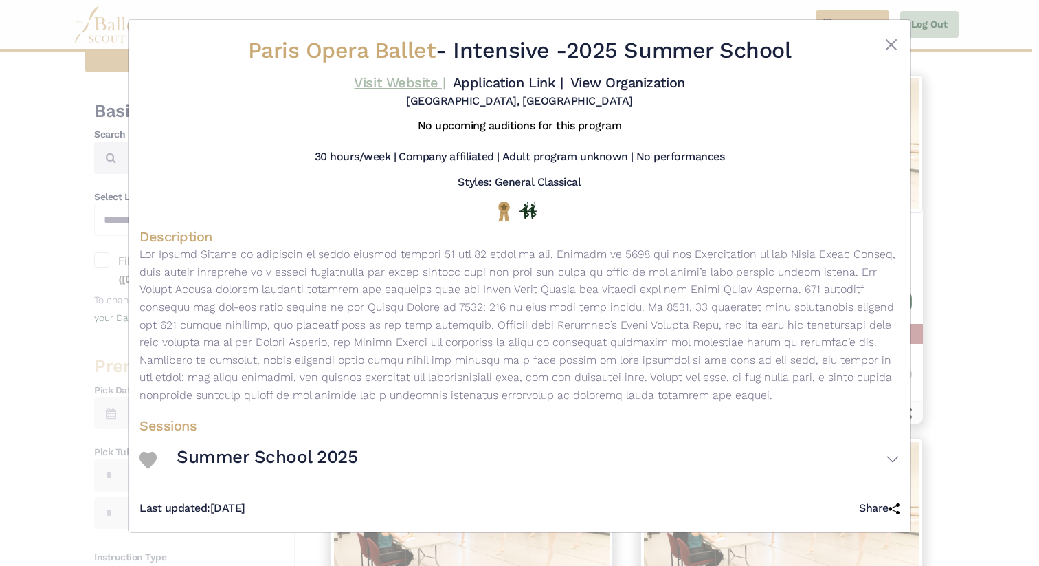
click at [394, 80] on link "Visit Website |" at bounding box center [399, 82] width 91 height 16
click at [1022, 240] on div "Paris Opera Ballet - Intensive - 2025 Summer School Visit Website | Application…" at bounding box center [519, 283] width 1039 height 566
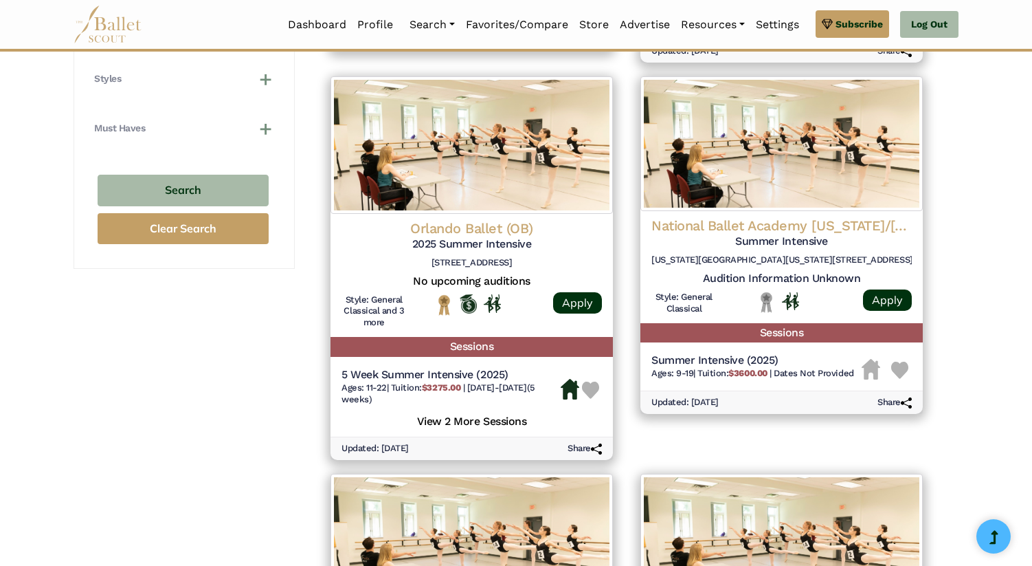
scroll to position [1003, 0]
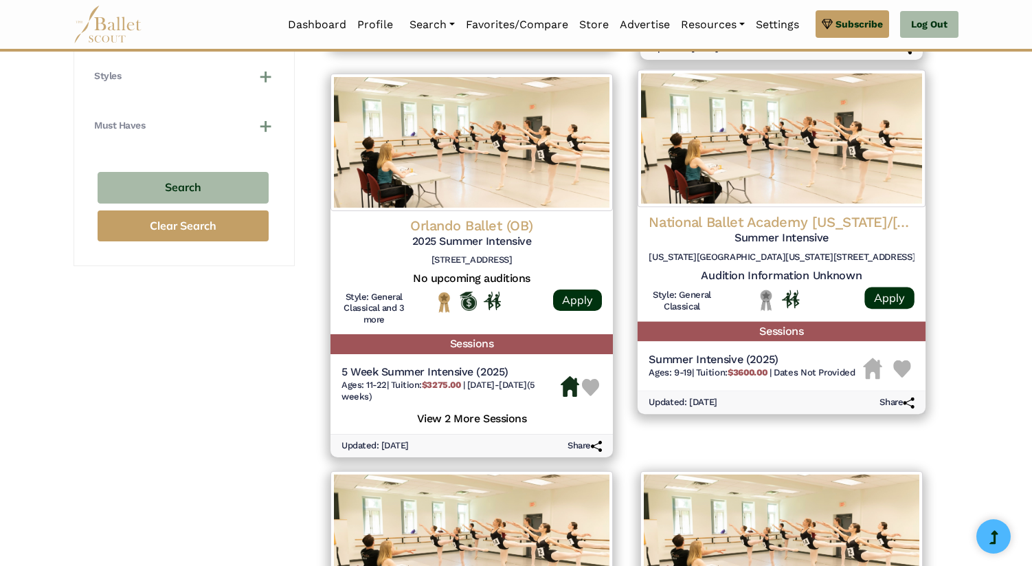
click at [816, 166] on img at bounding box center [782, 137] width 288 height 137
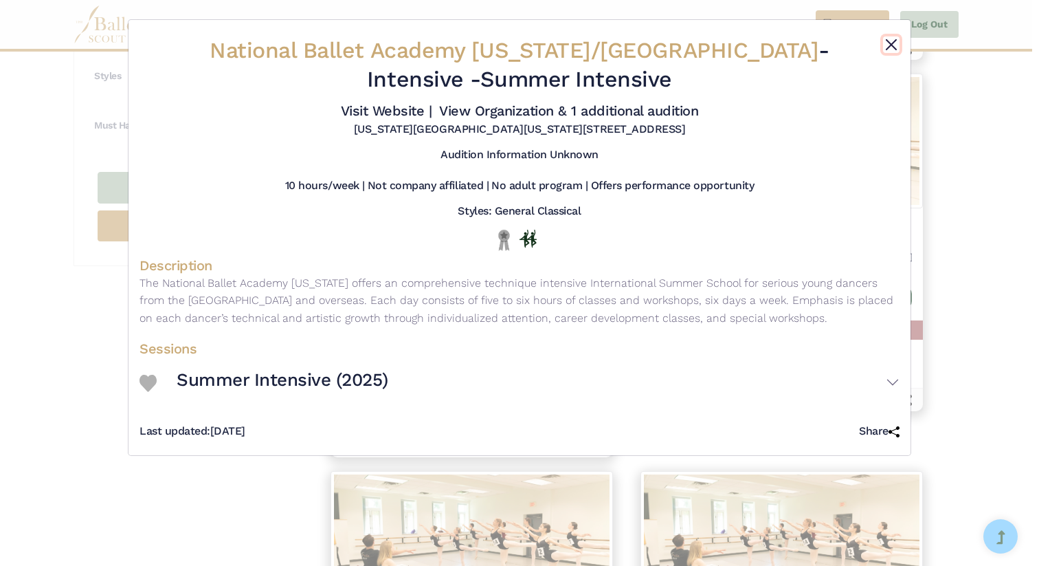
click at [888, 47] on button "Close" at bounding box center [891, 44] width 16 height 16
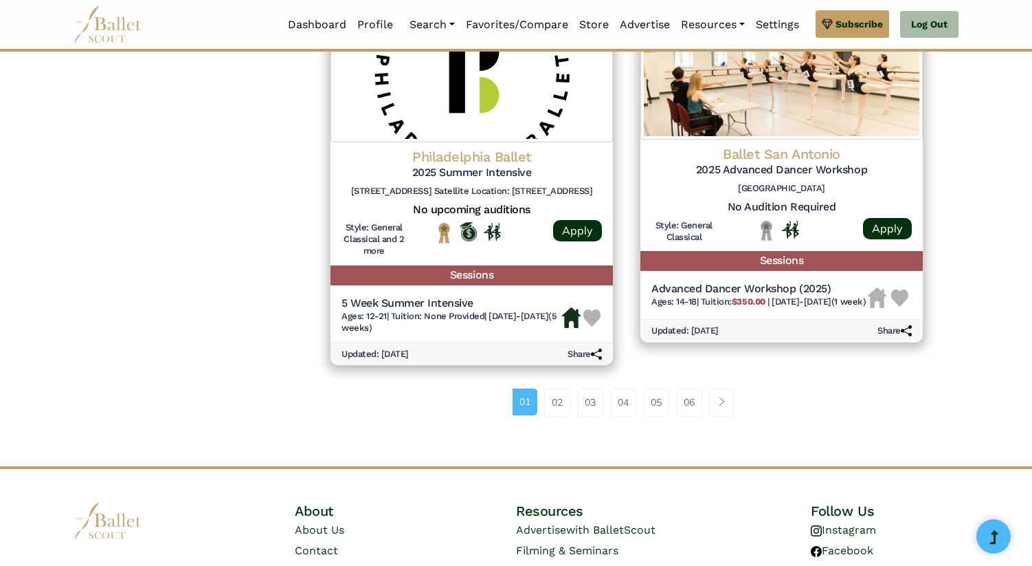
scroll to position [1847, 0]
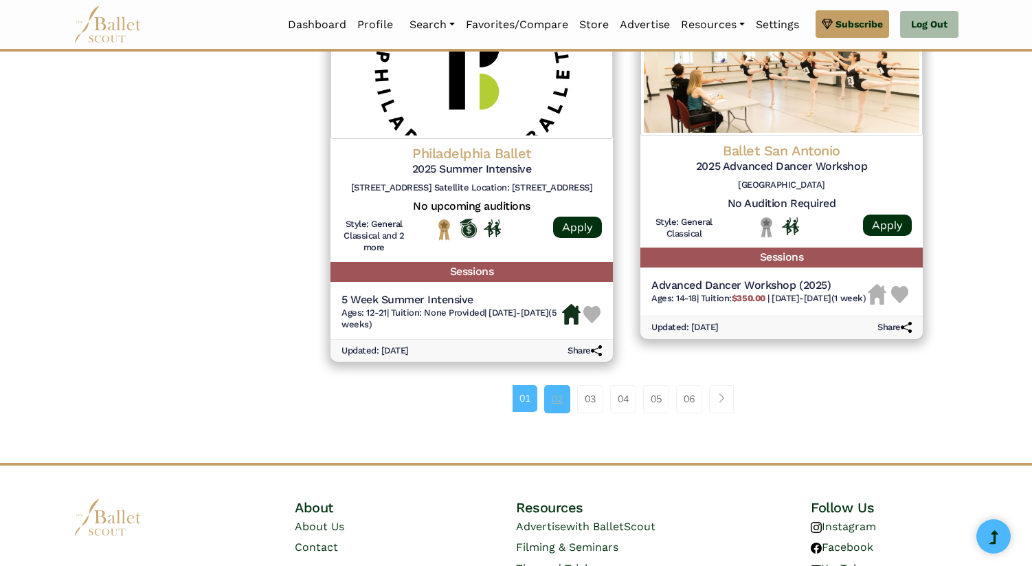
click at [550, 406] on link "02" at bounding box center [557, 398] width 26 height 27
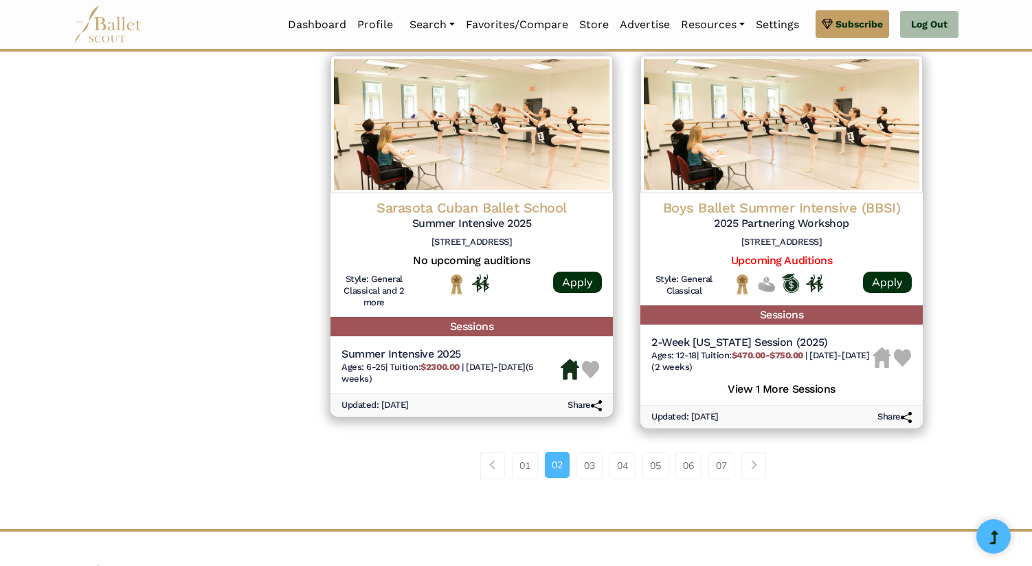
scroll to position [1854, 0]
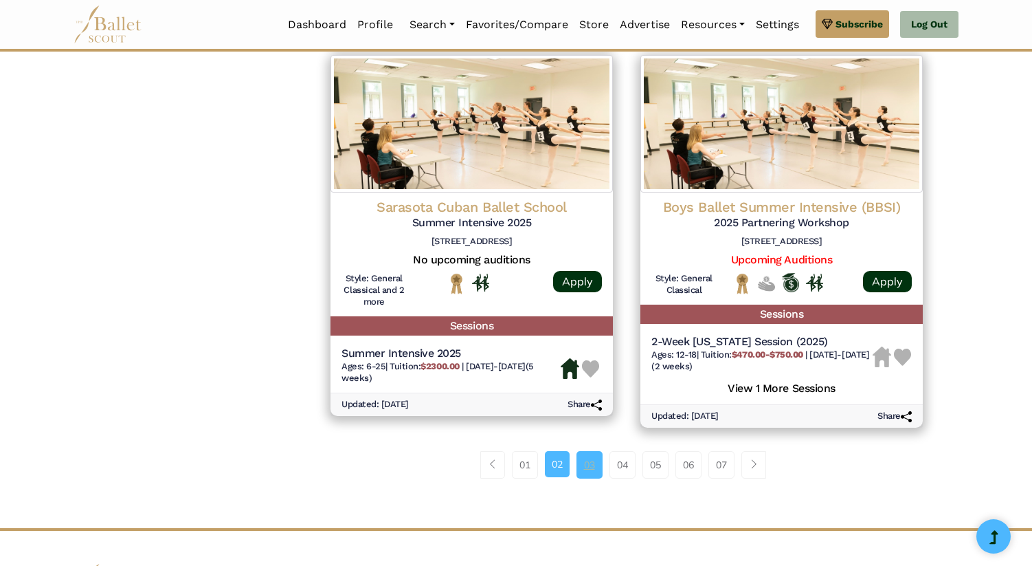
click at [587, 468] on link "03" at bounding box center [590, 464] width 26 height 27
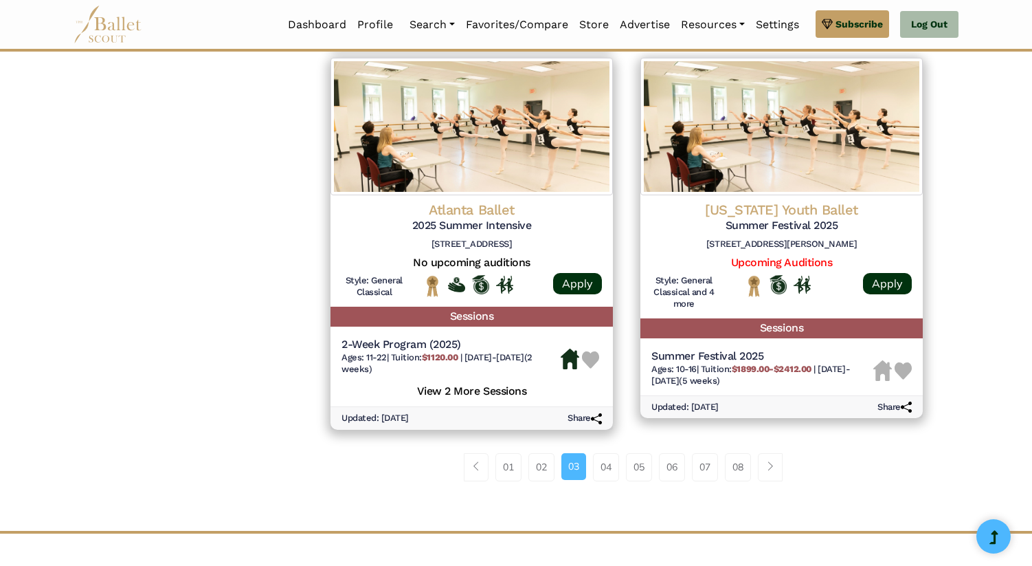
scroll to position [1950, 0]
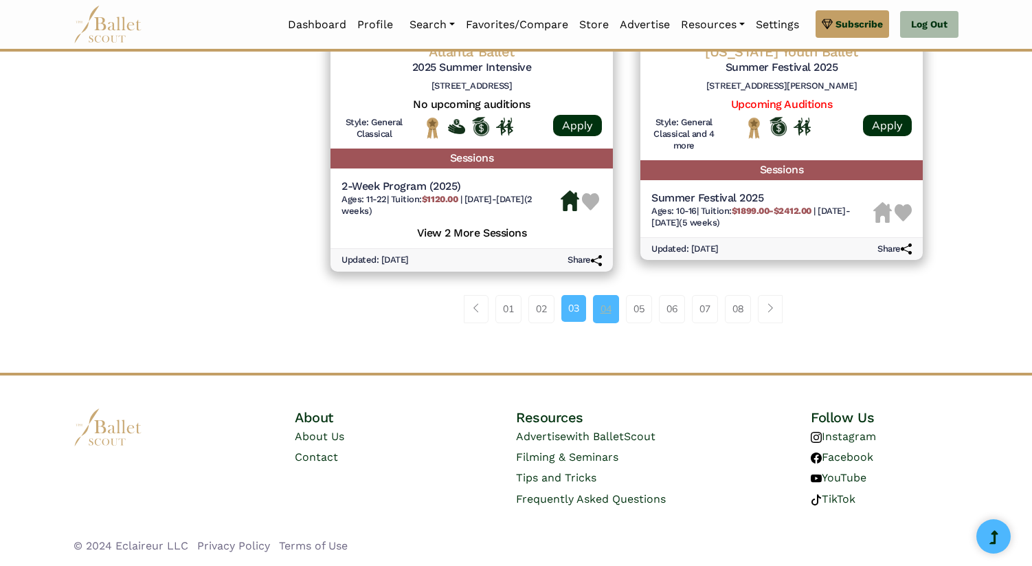
click at [606, 321] on link "04" at bounding box center [606, 308] width 26 height 27
click at [607, 307] on link "04" at bounding box center [606, 308] width 26 height 27
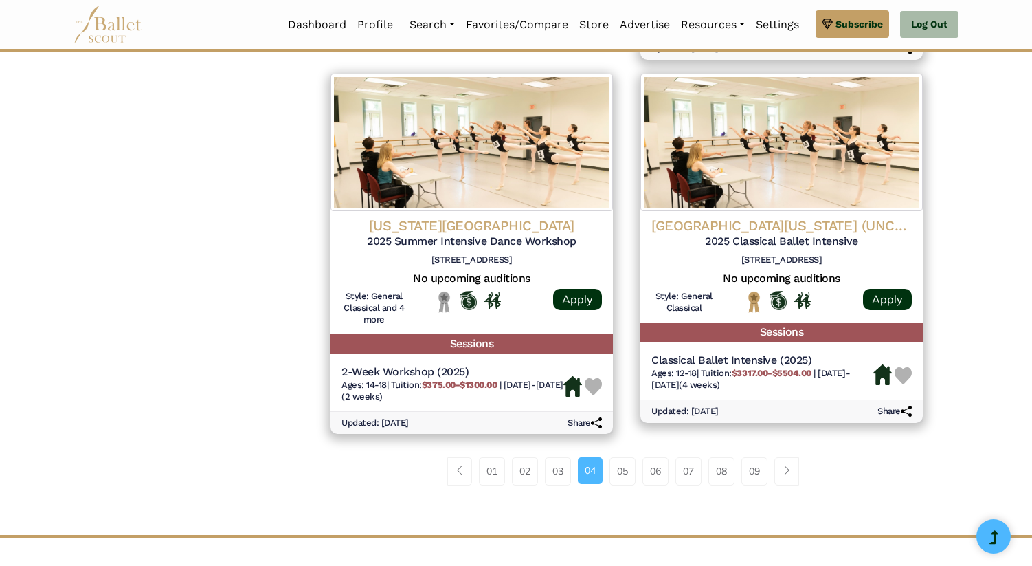
scroll to position [1780, 0]
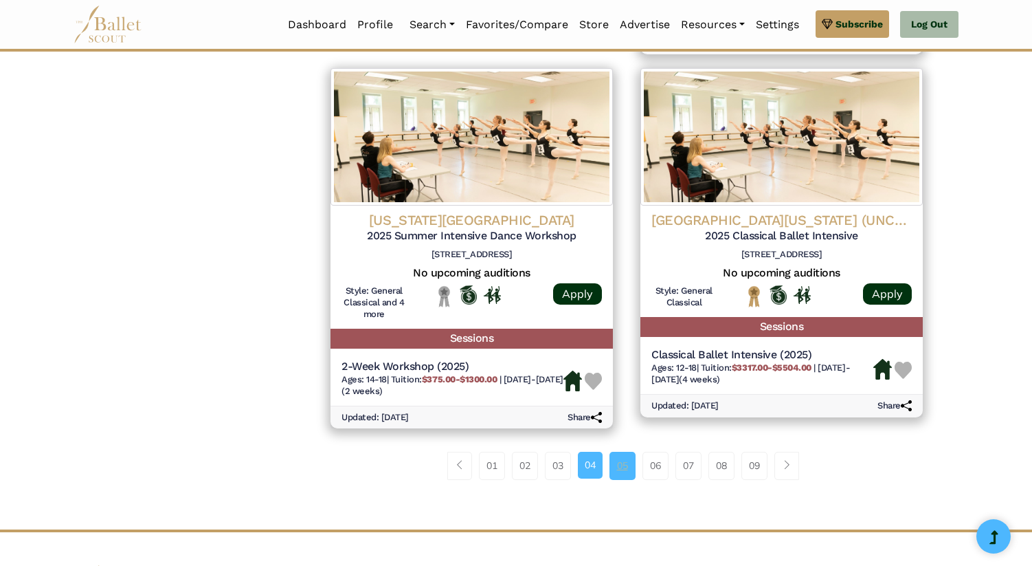
click at [615, 479] on link "05" at bounding box center [623, 464] width 26 height 27
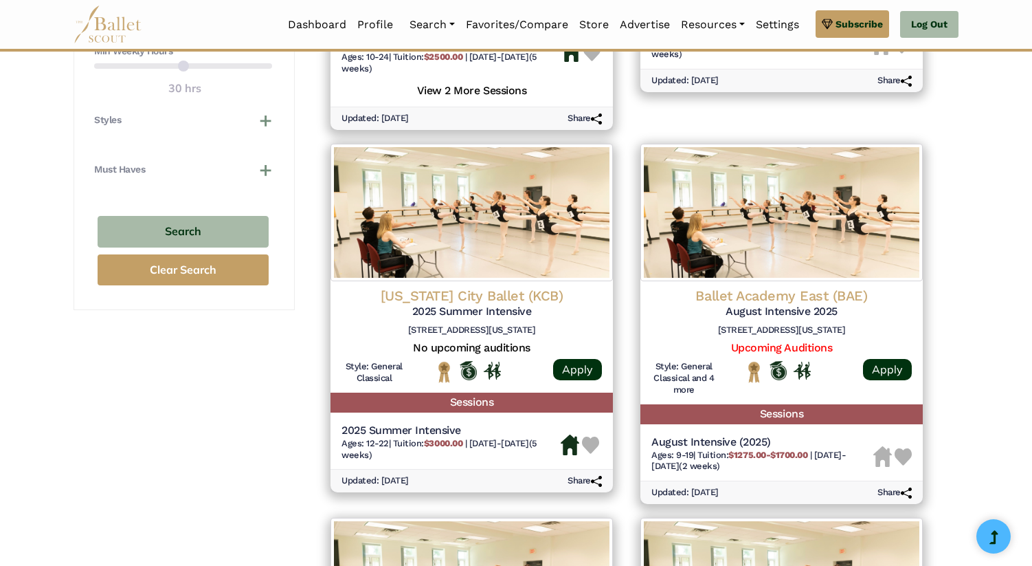
scroll to position [972, 0]
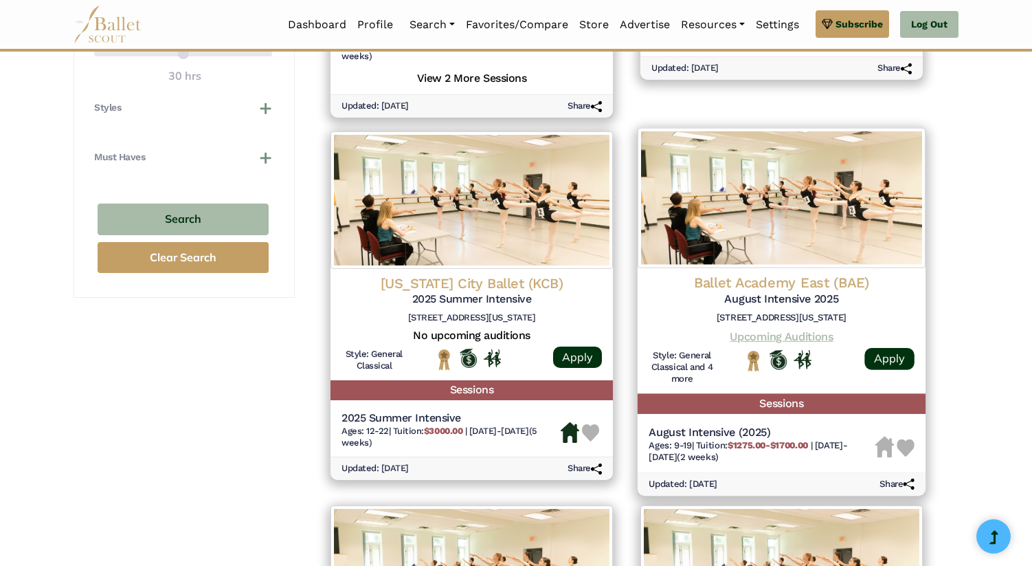
click at [808, 335] on link "Upcoming Auditions" at bounding box center [781, 335] width 103 height 13
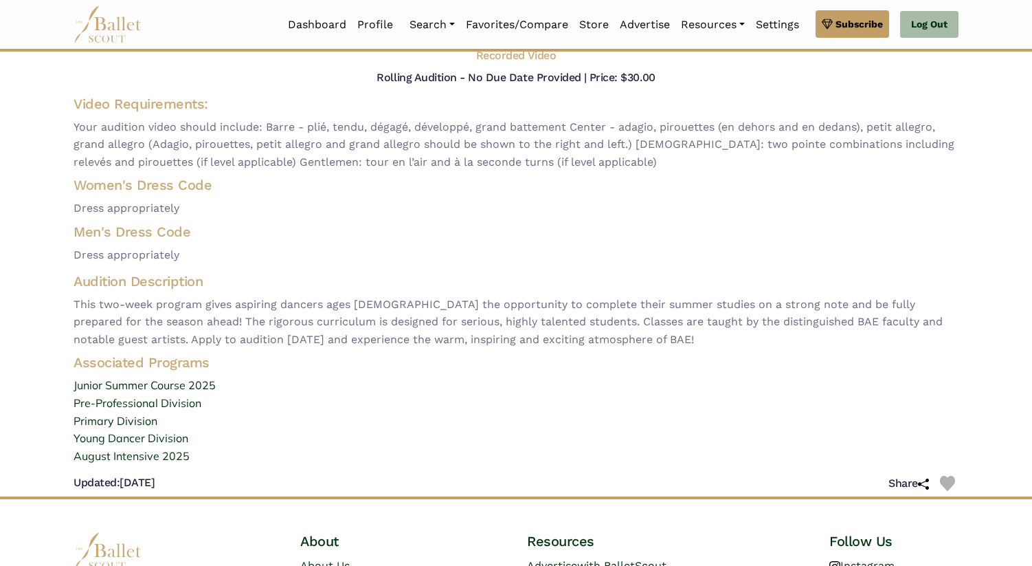
scroll to position [108, 0]
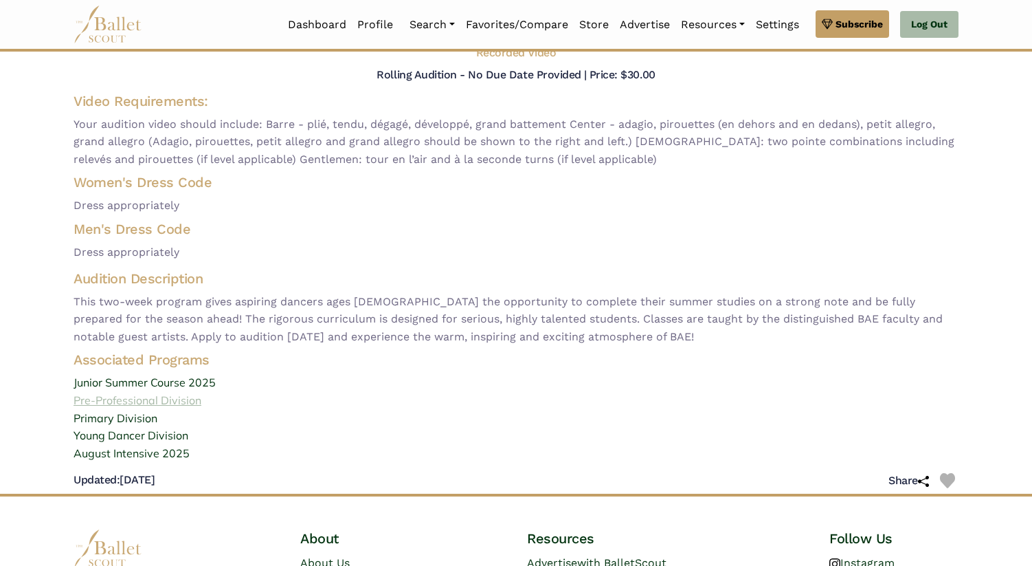
click at [138, 401] on link "Pre-Professional Division" at bounding box center [516, 401] width 907 height 18
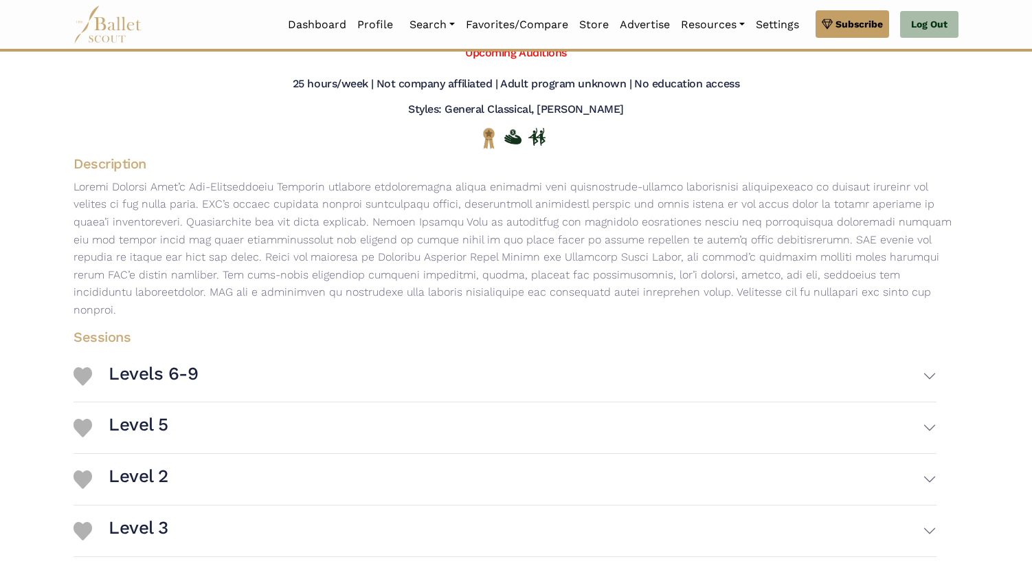
scroll to position [126, 0]
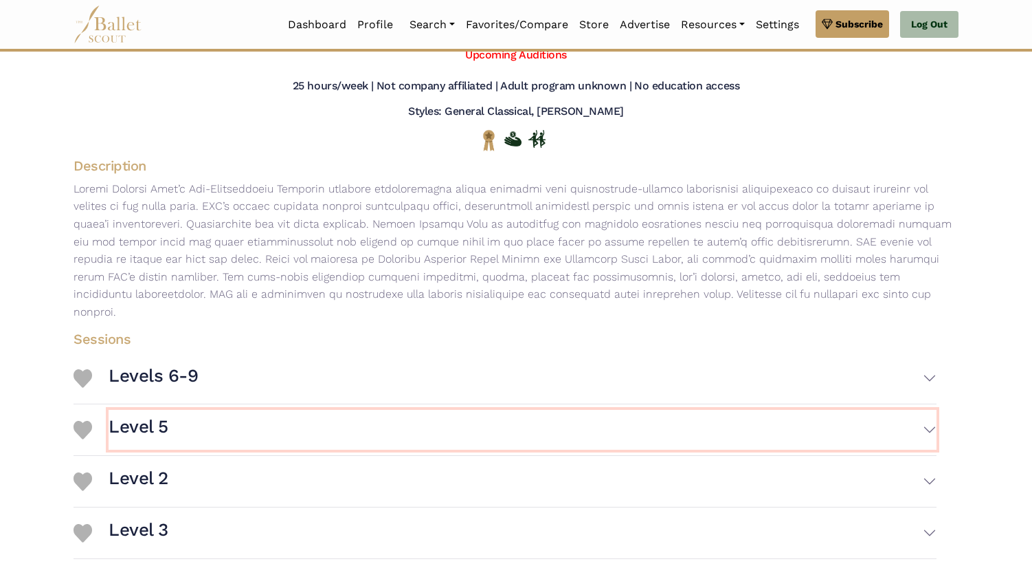
click at [181, 410] on button "Level 5" at bounding box center [523, 430] width 828 height 40
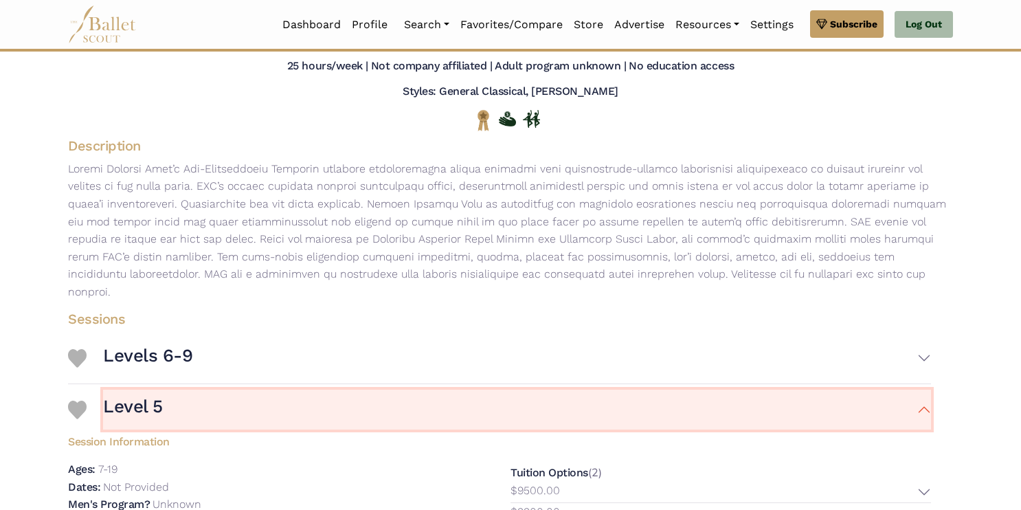
scroll to position [0, 0]
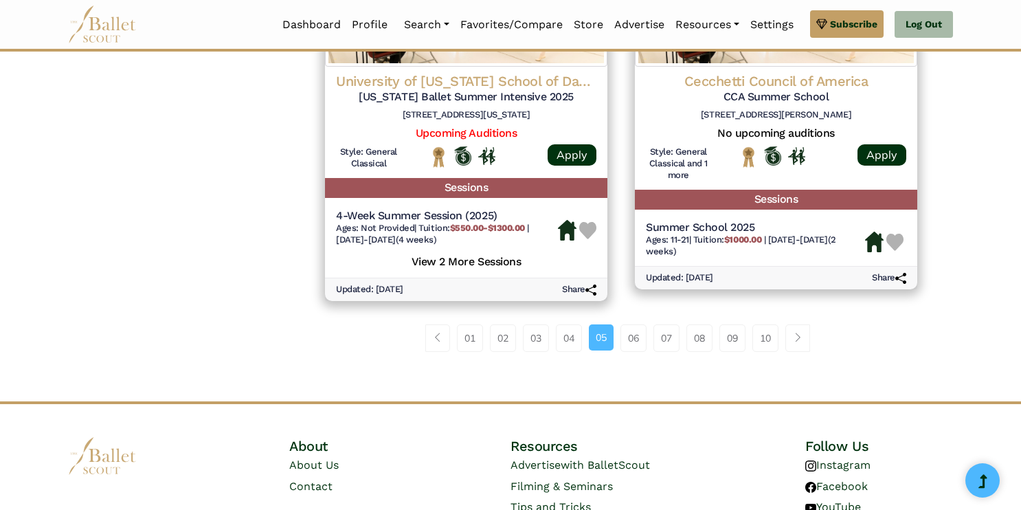
scroll to position [1946, 0]
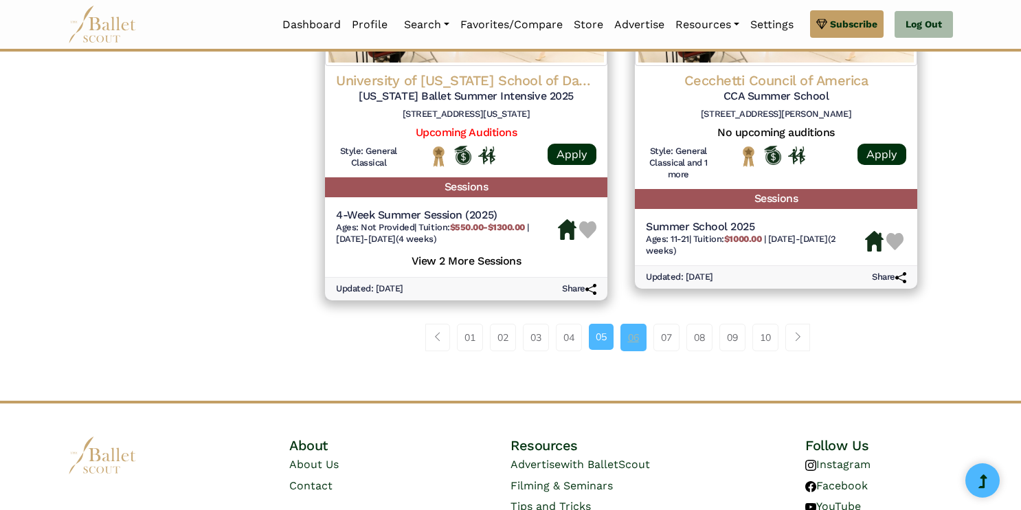
click at [629, 342] on link "06" at bounding box center [634, 337] width 26 height 27
